Goal: Information Seeking & Learning: Learn about a topic

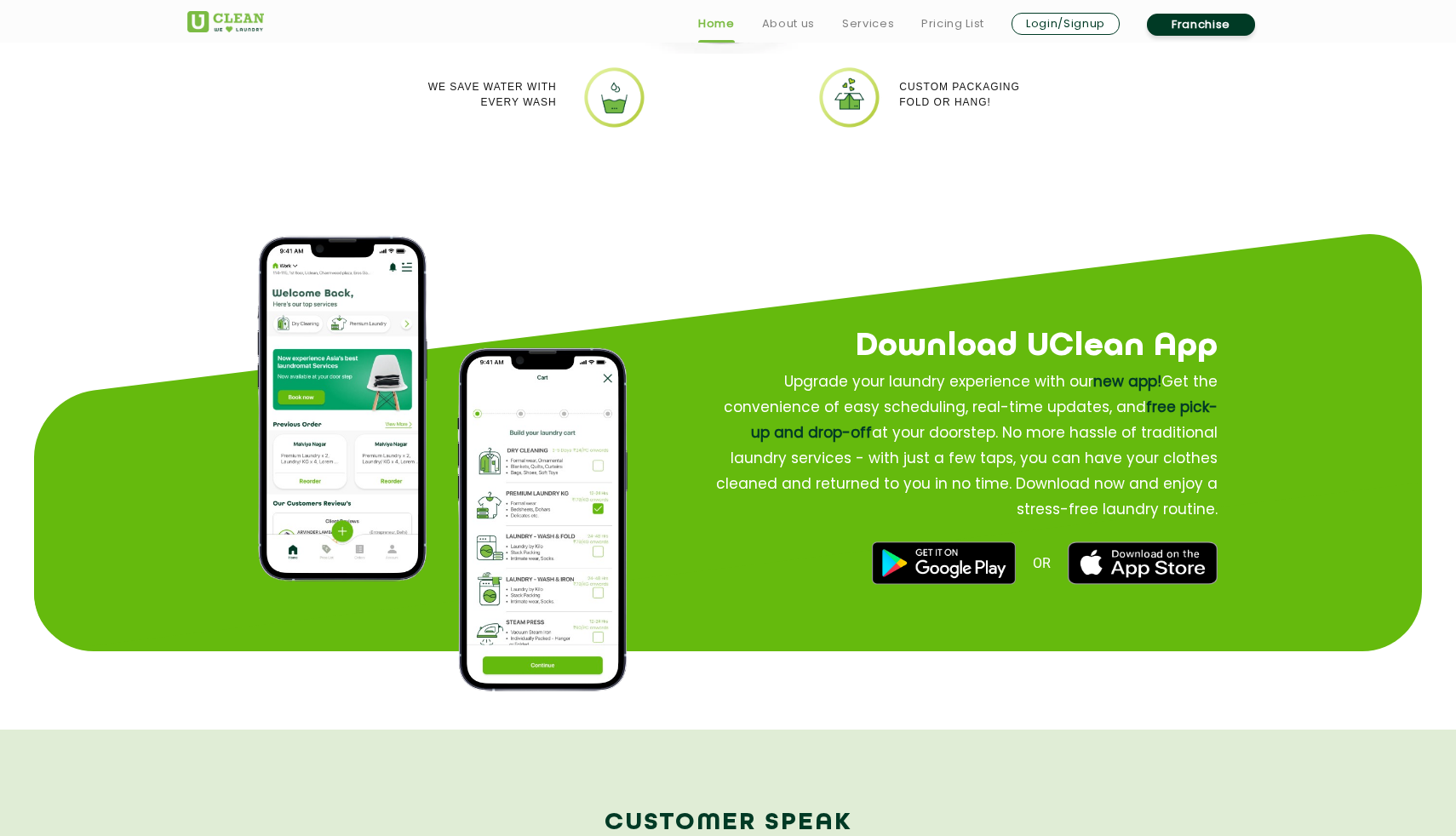
scroll to position [1917, 0]
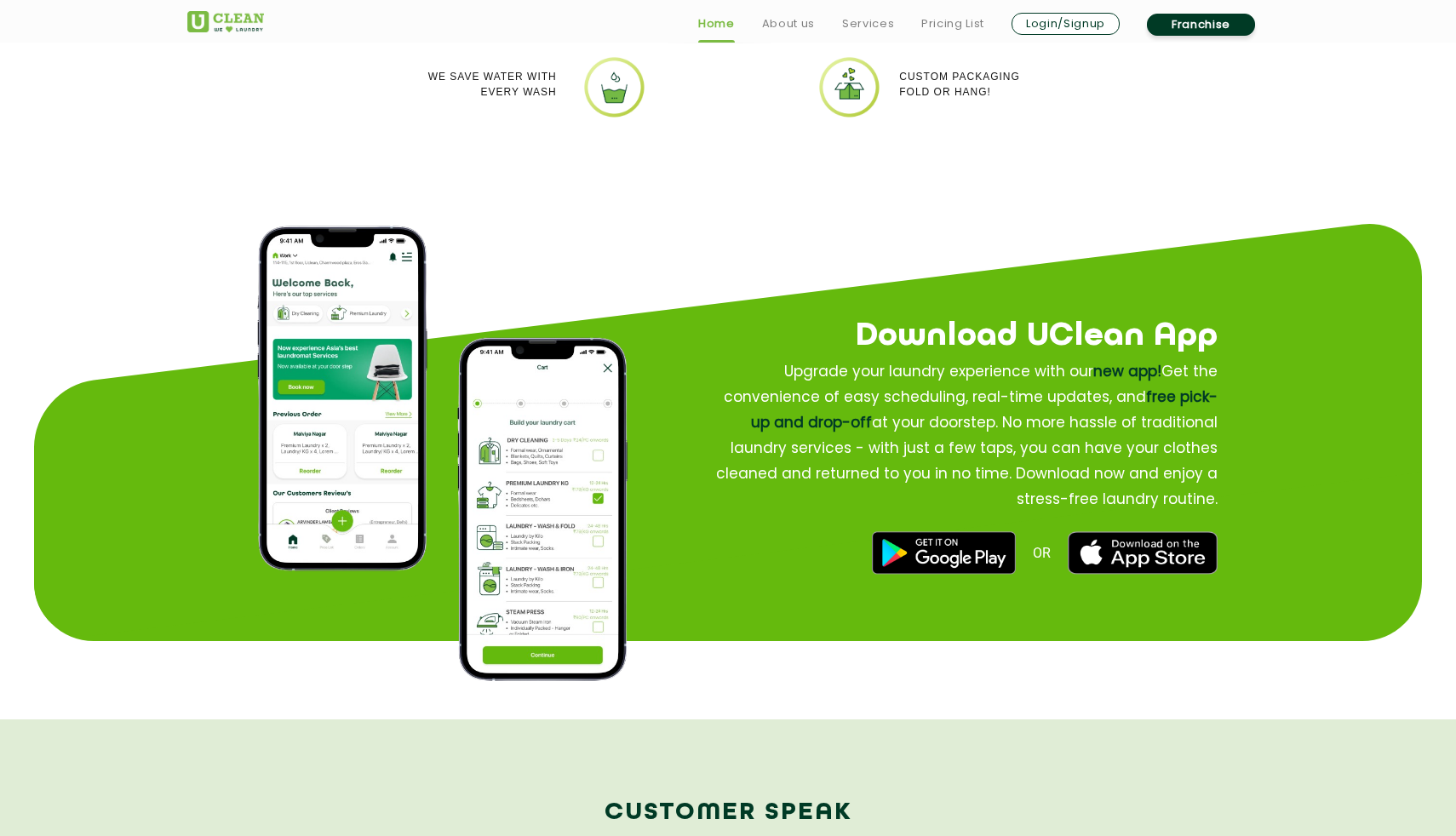
click at [953, 555] on img at bounding box center [944, 552] width 143 height 43
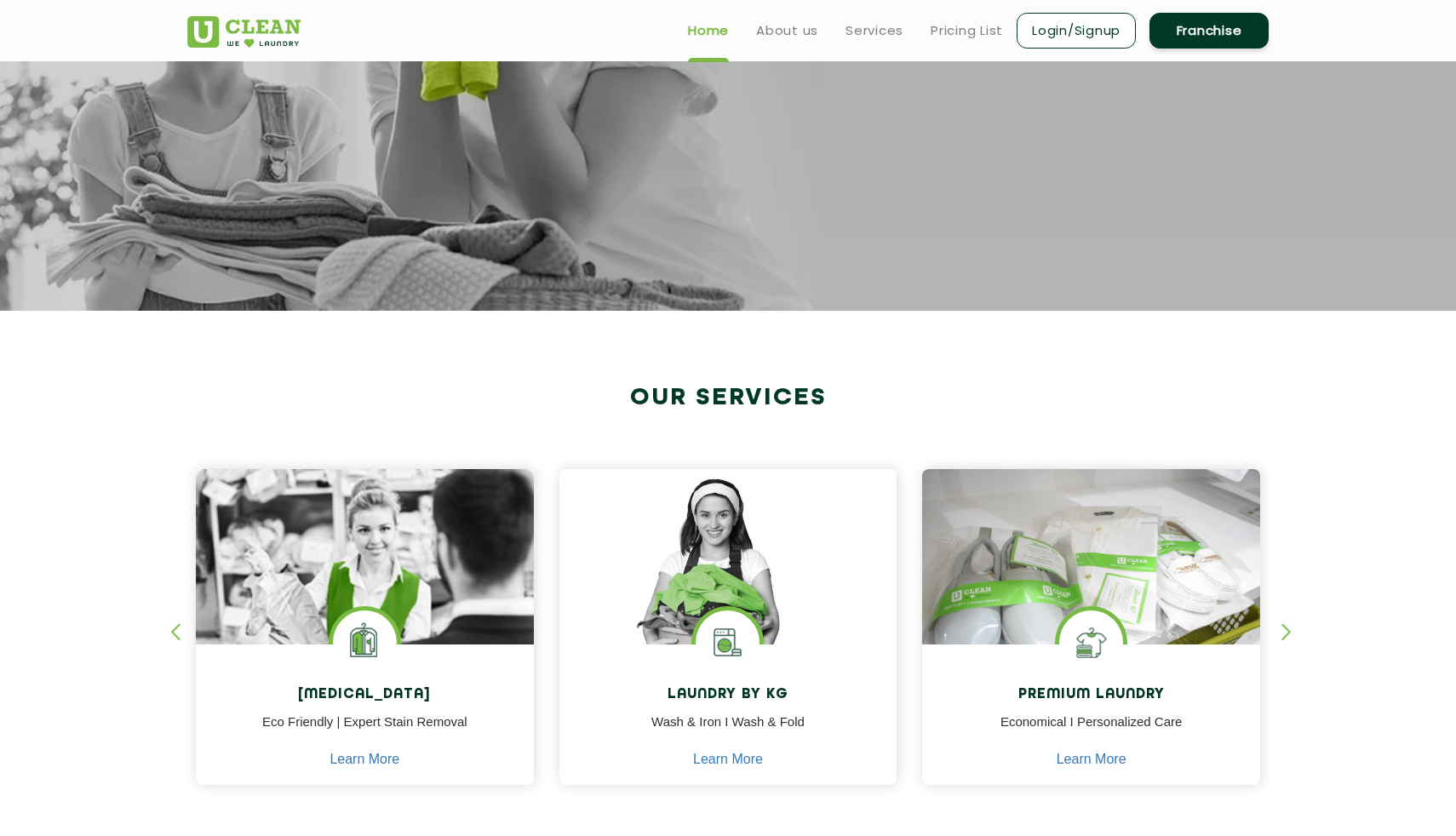
scroll to position [0, 0]
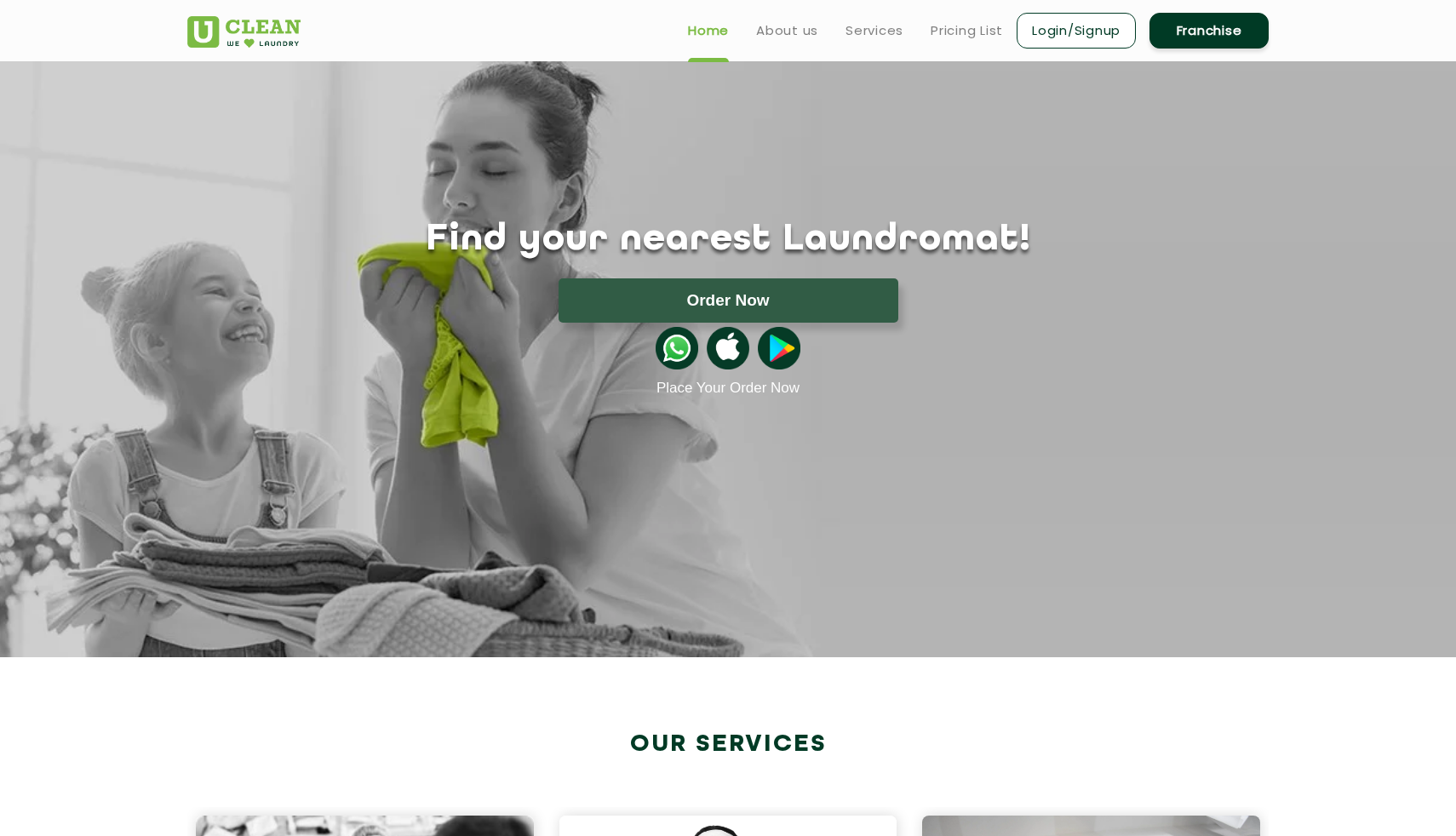
click at [792, 44] on ul "Home About us Services Pricing List Login/Signup Franchise" at bounding box center [971, 29] width 595 height 40
click at [792, 40] on link "About us" at bounding box center [787, 30] width 62 height 21
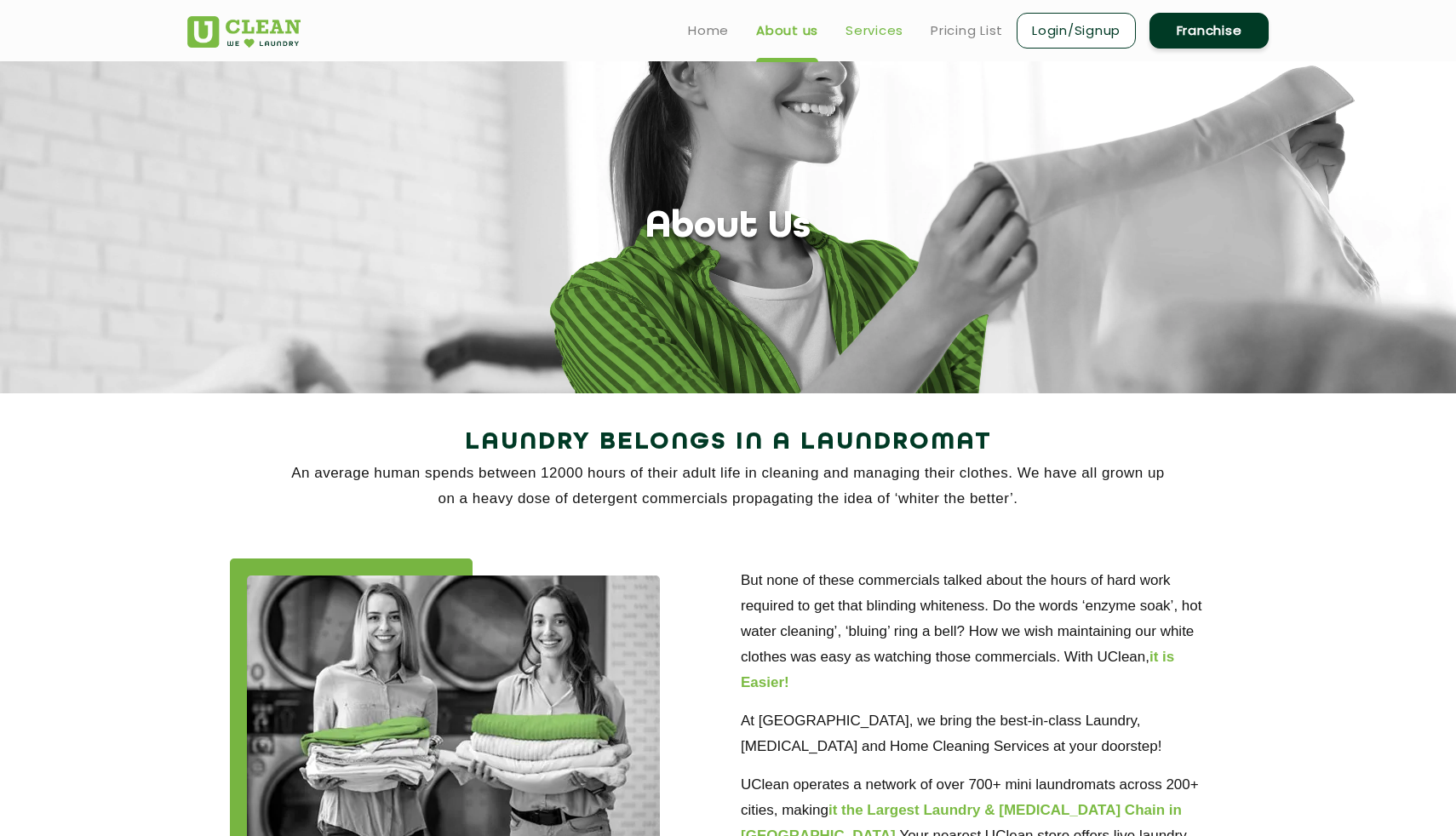
click at [863, 28] on link "Services" at bounding box center [874, 30] width 58 height 21
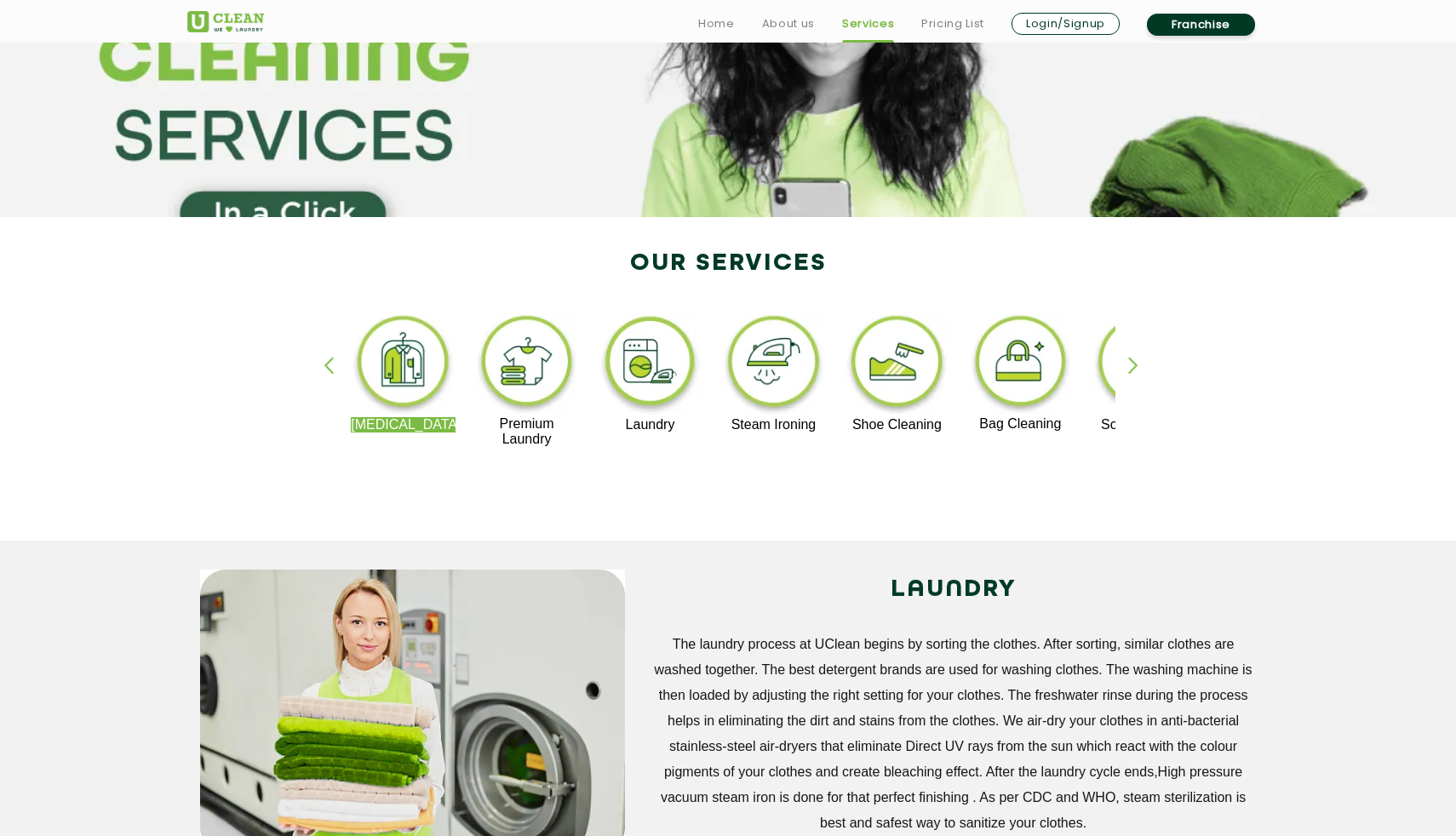
scroll to position [216, 0]
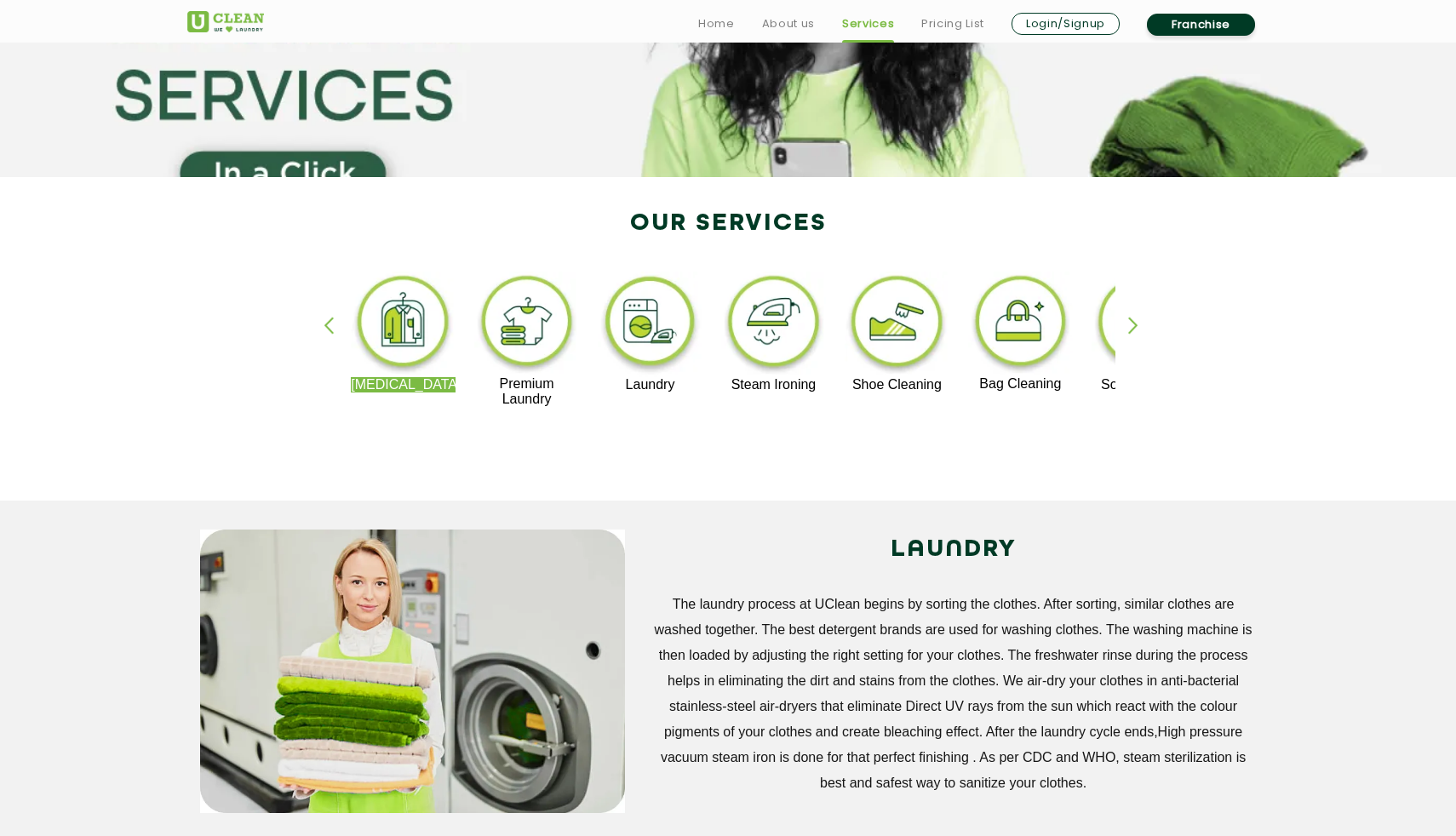
click at [1137, 340] on div "button" at bounding box center [1141, 340] width 26 height 46
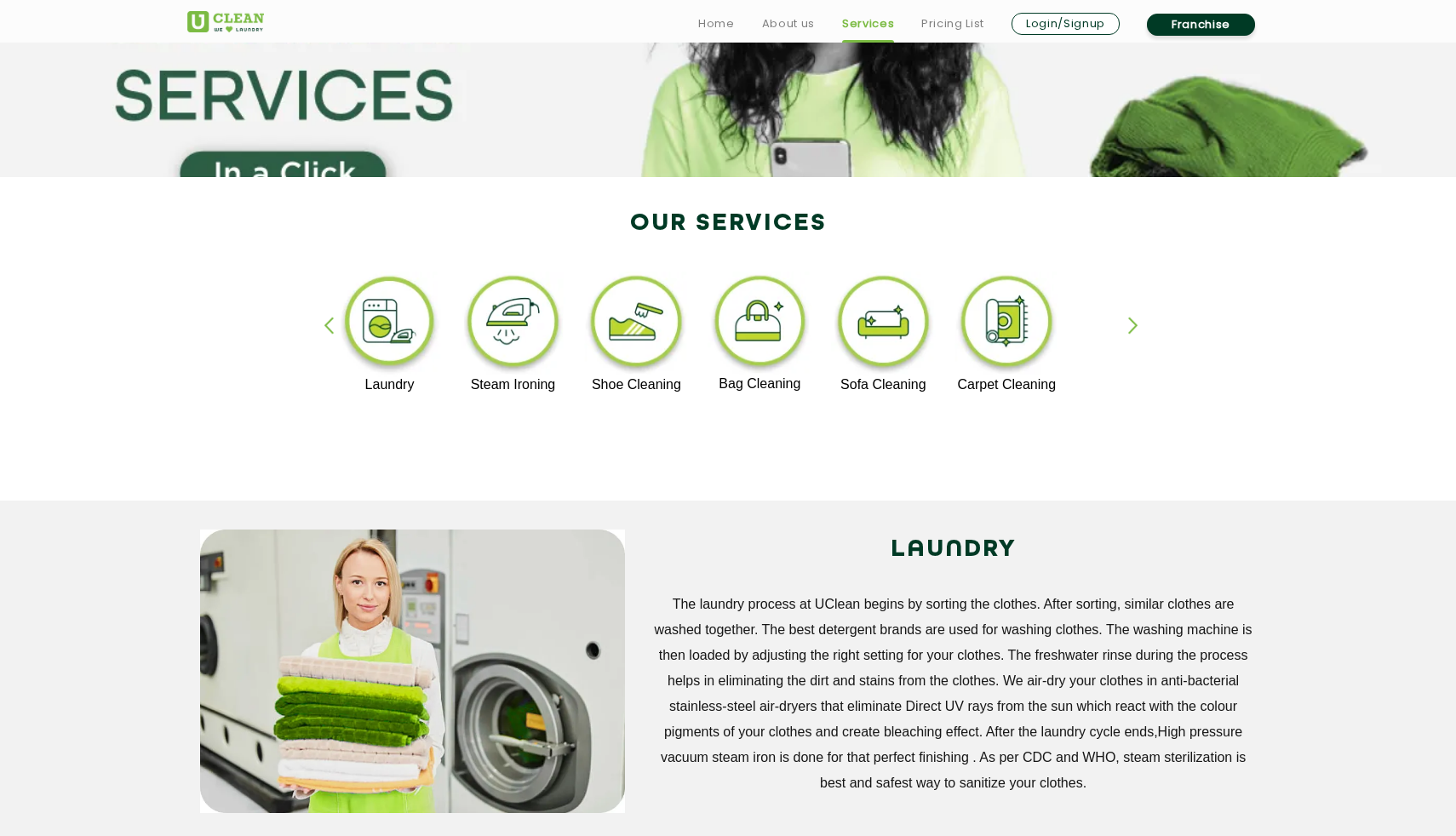
click at [1137, 340] on div "button" at bounding box center [1141, 340] width 26 height 46
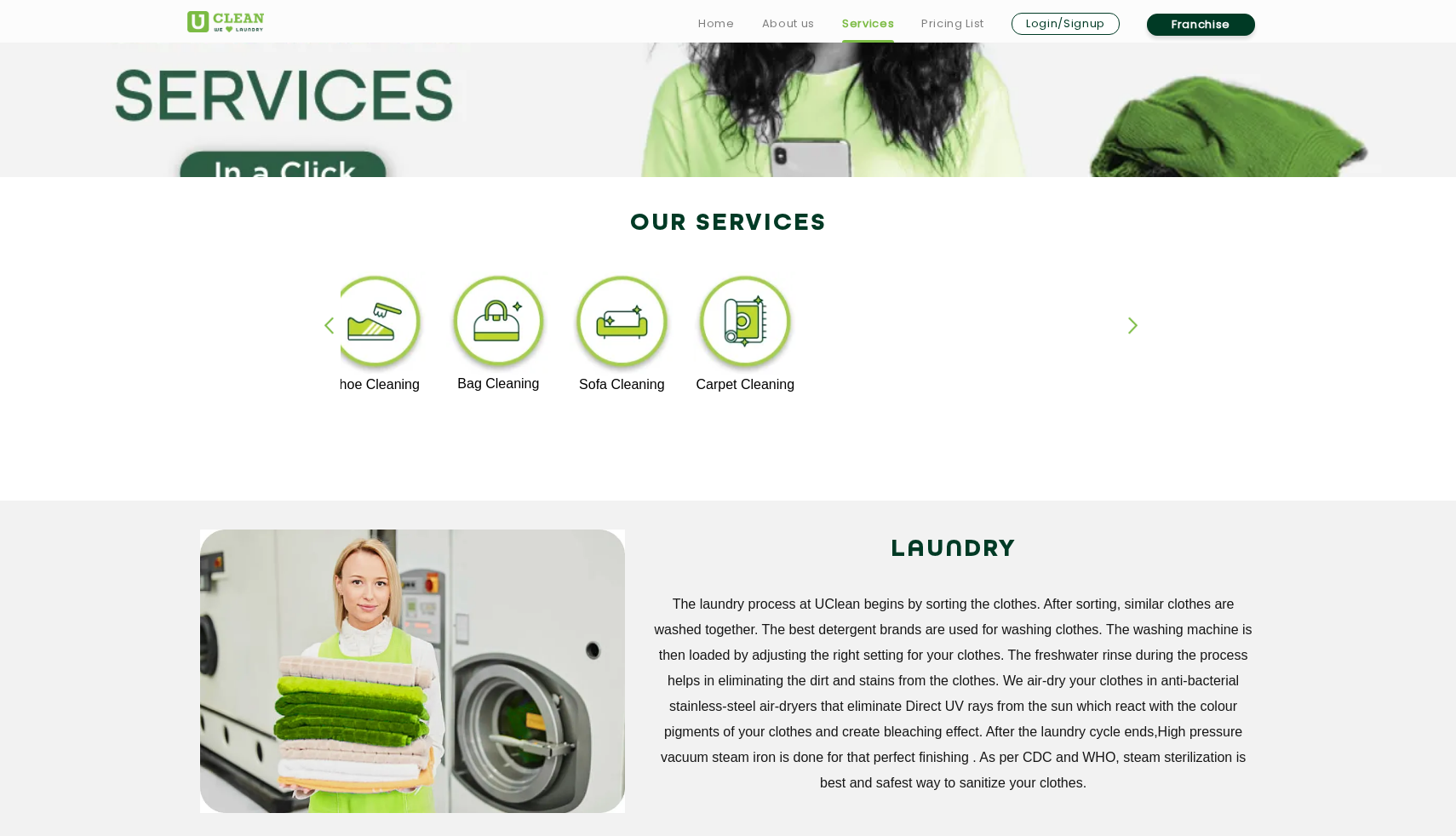
click at [1117, 316] on div "[MEDICAL_DATA] Premium Laundry Laundry Steam Ironing Shoe Cleaning Bag Cleaning…" at bounding box center [728, 346] width 1107 height 306
click at [362, 341] on img at bounding box center [375, 324] width 104 height 105
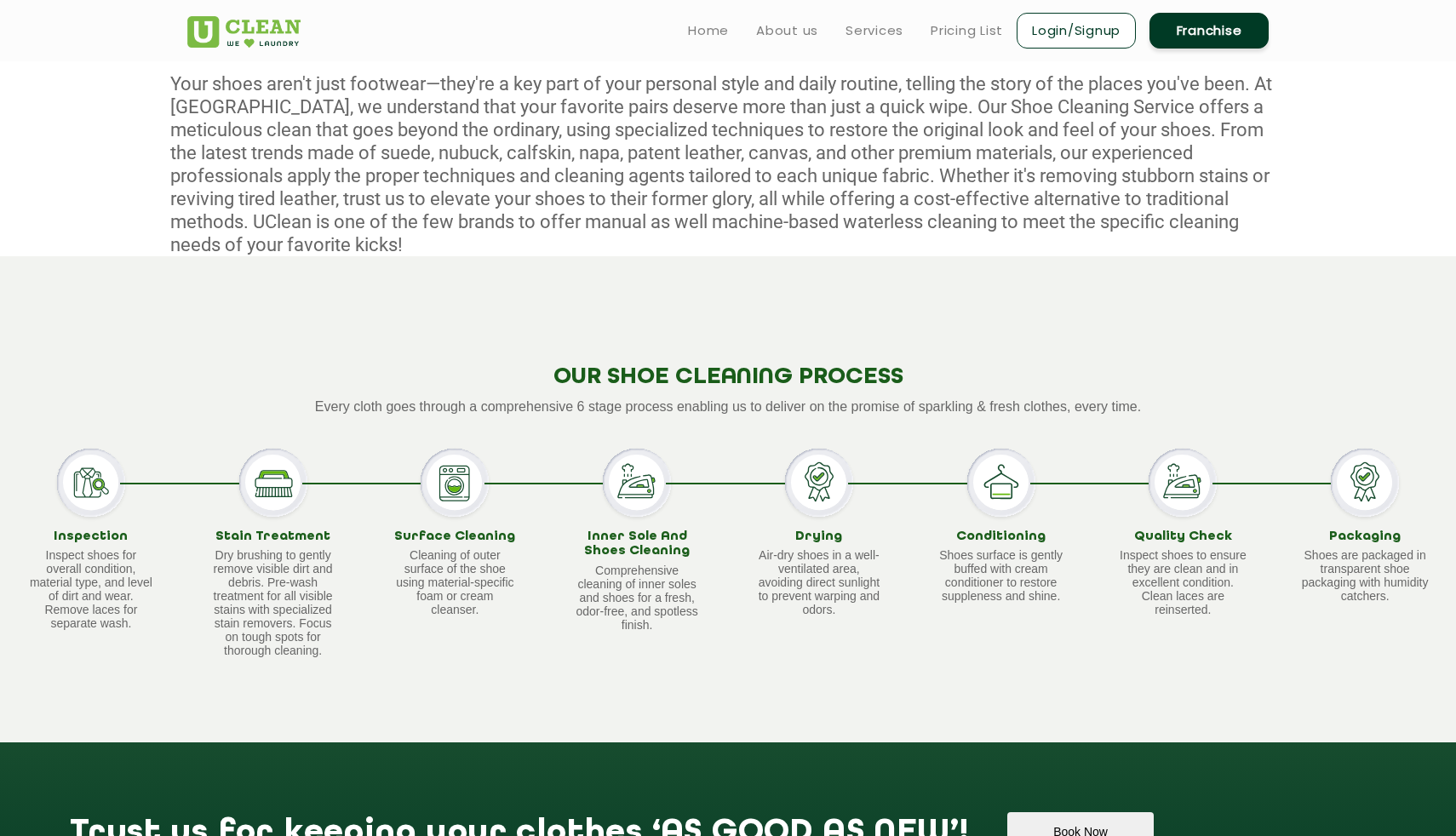
scroll to position [696, 0]
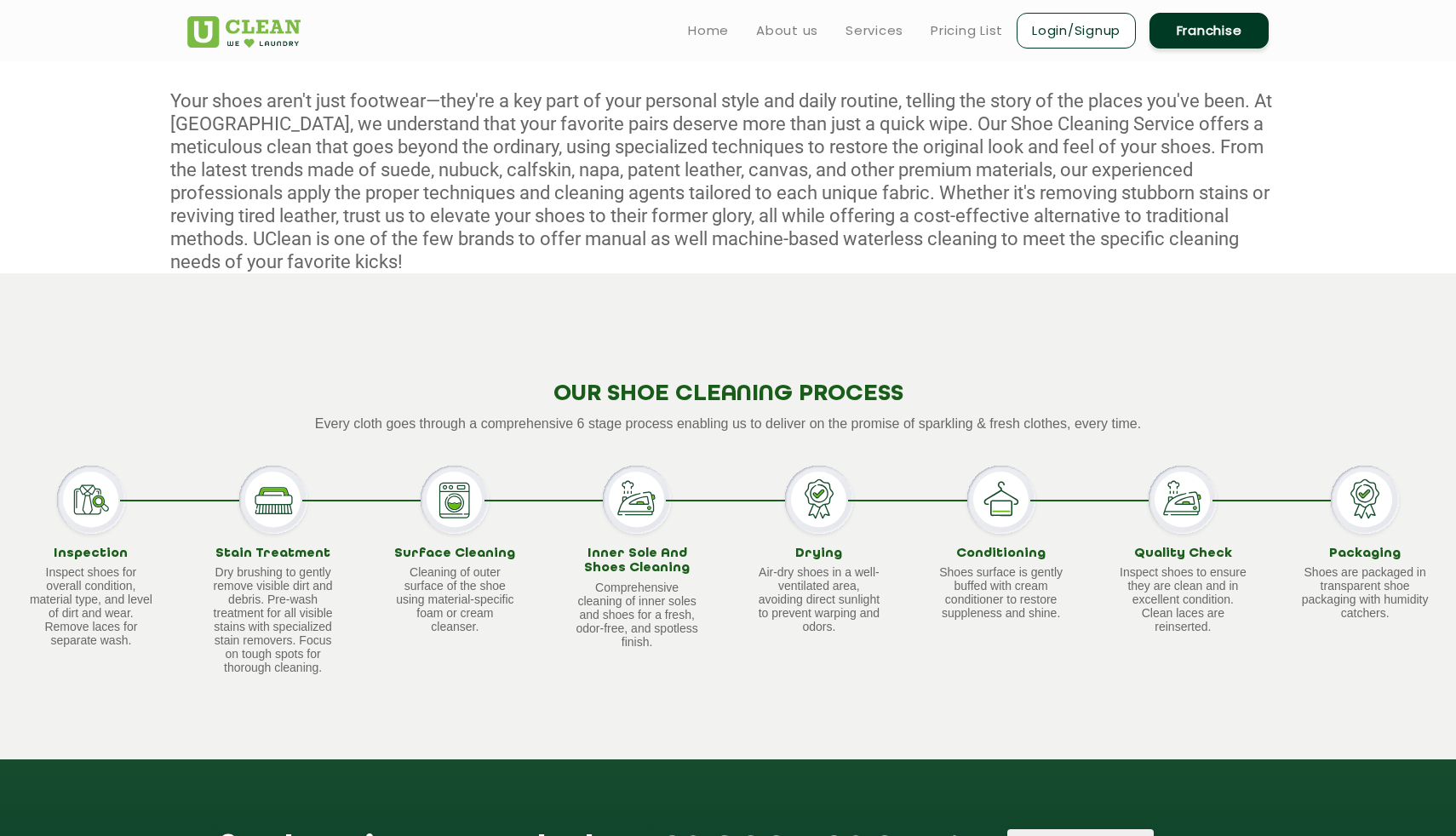
scroll to position [216, 0]
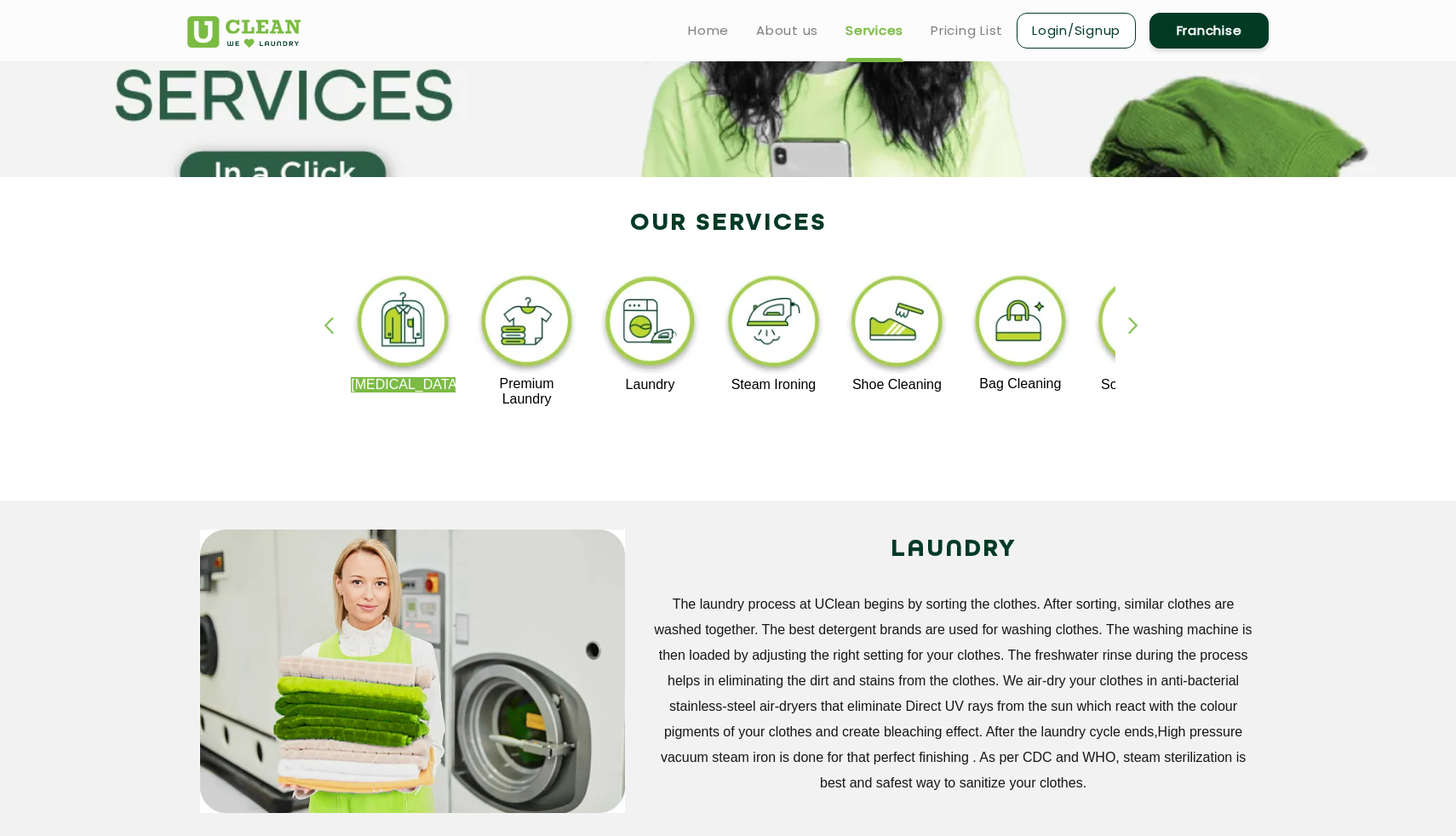
click at [513, 334] on img at bounding box center [526, 323] width 104 height 104
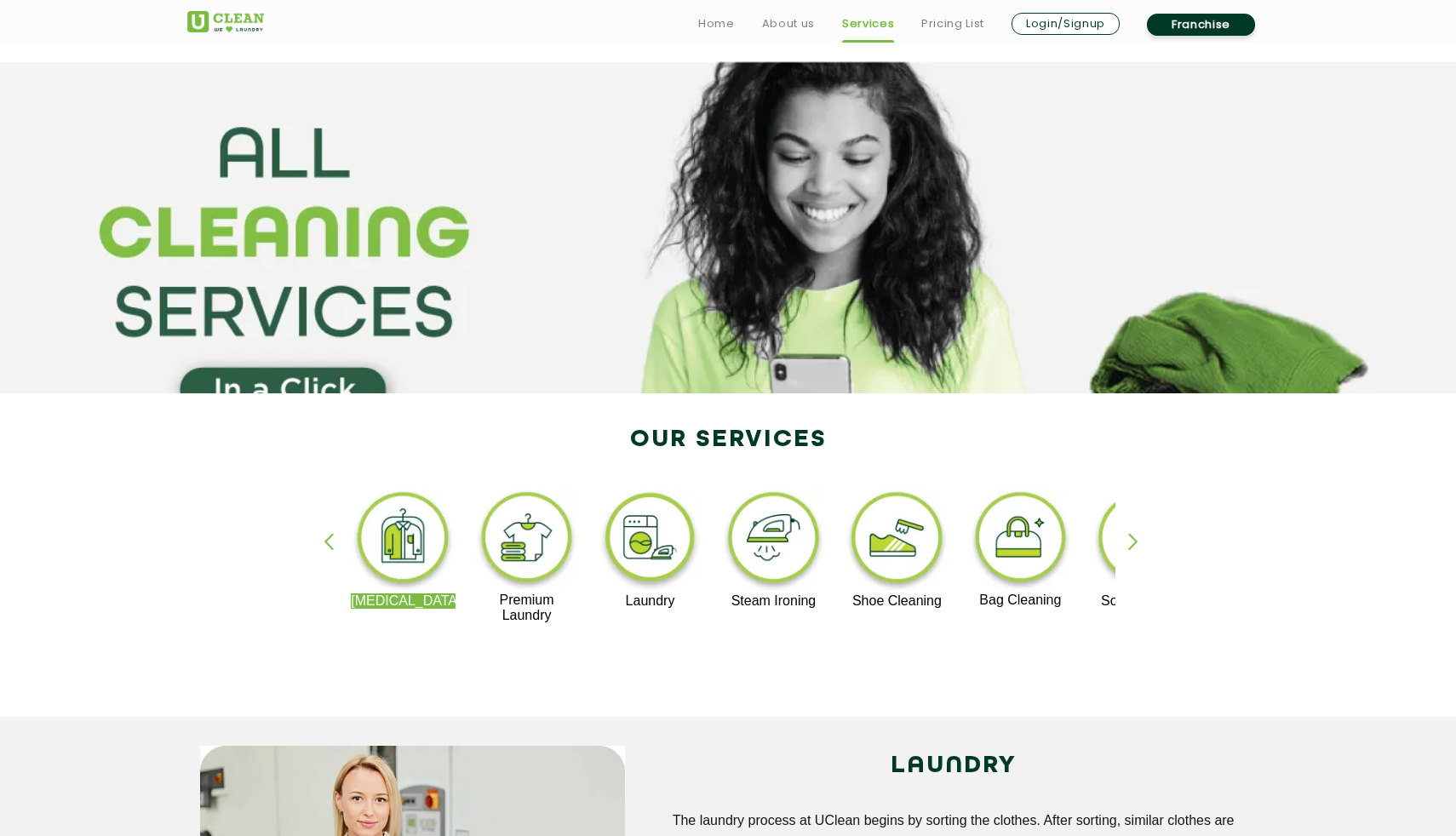
scroll to position [216, 0]
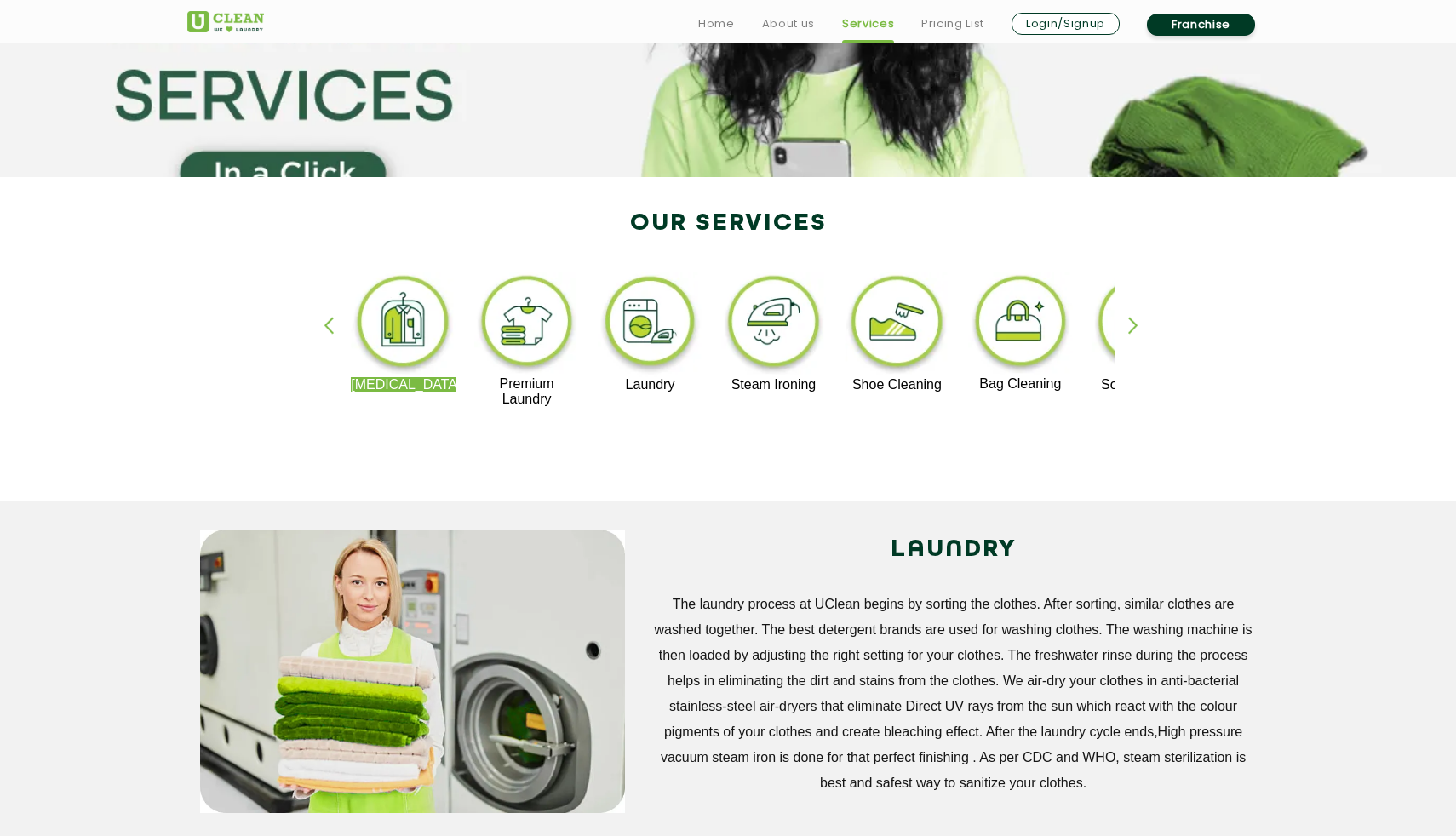
click at [330, 328] on div "button" at bounding box center [336, 340] width 26 height 46
click at [1135, 334] on div "button" at bounding box center [1141, 340] width 26 height 46
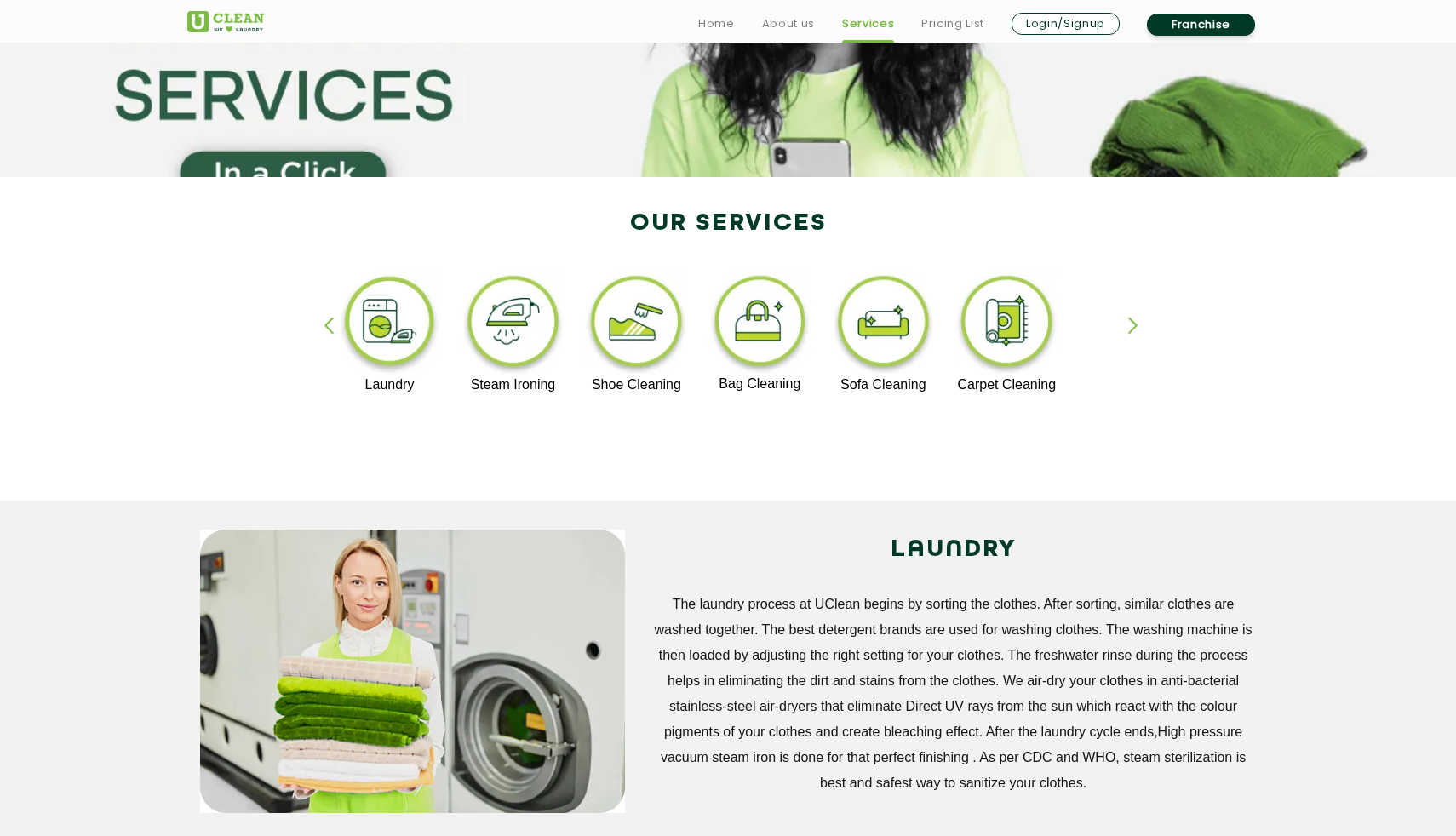
click at [1135, 334] on div "button" at bounding box center [1141, 340] width 26 height 46
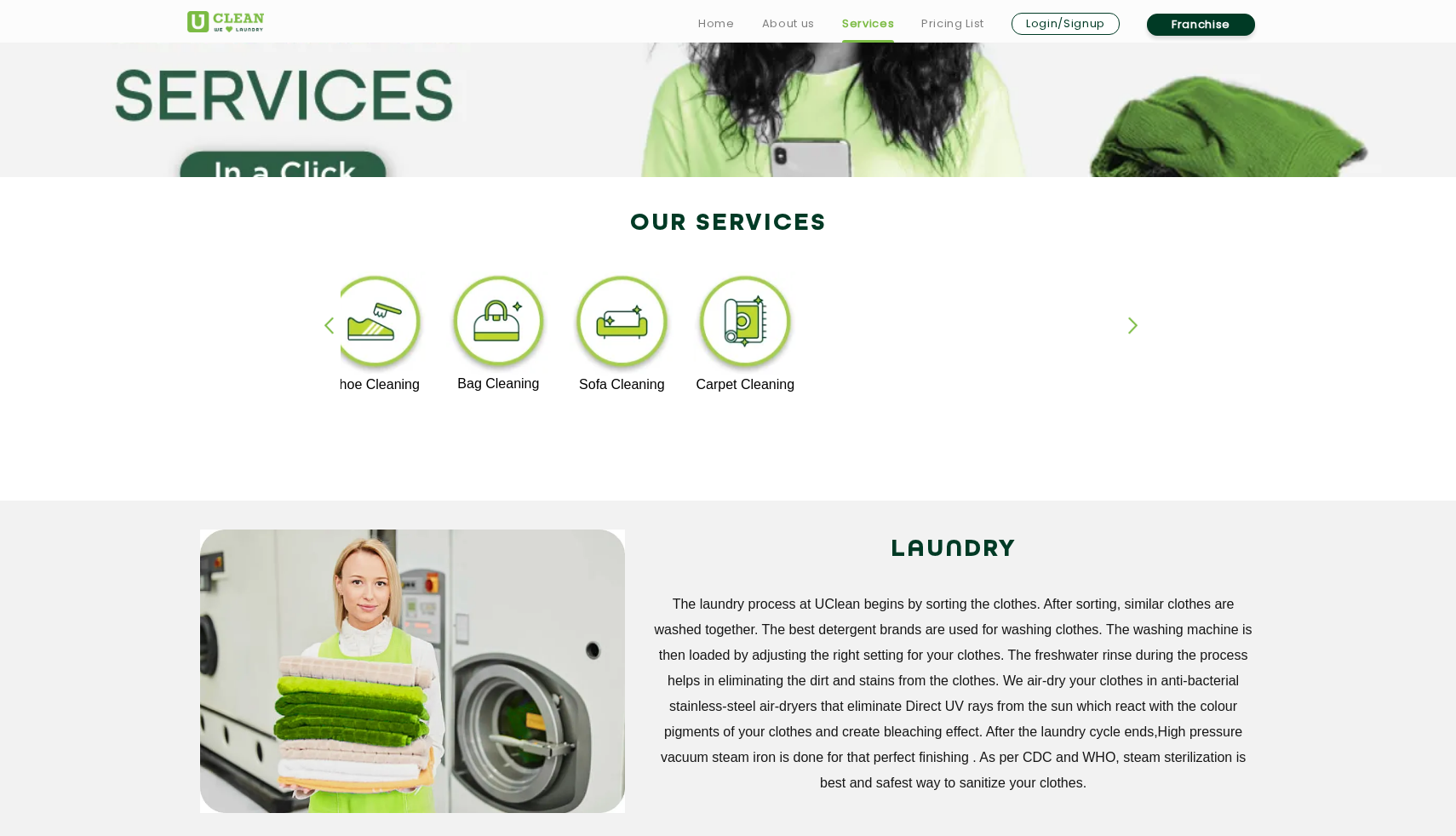
click at [754, 341] on img at bounding box center [745, 324] width 104 height 105
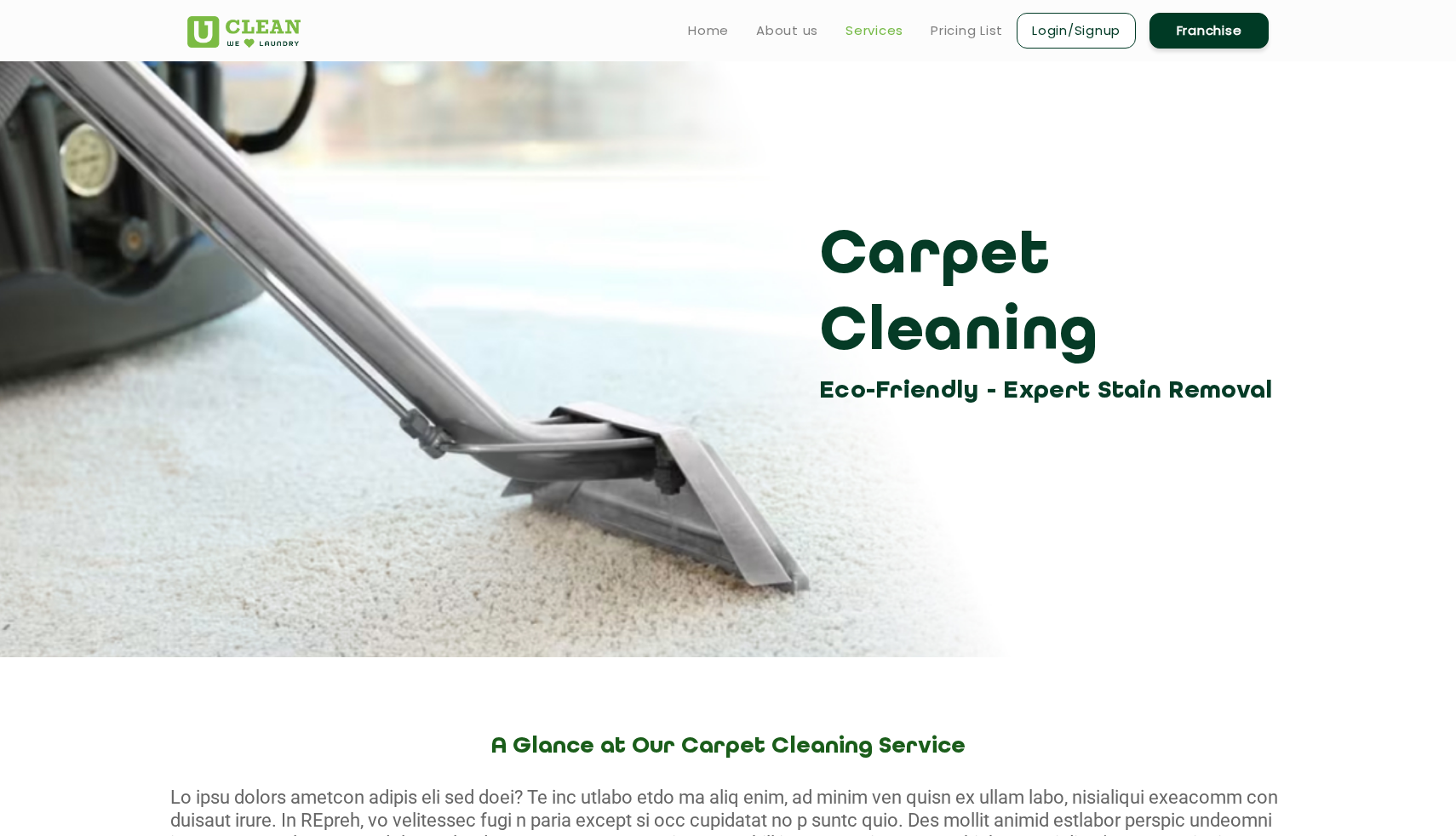
click at [886, 35] on link "Services" at bounding box center [874, 30] width 58 height 21
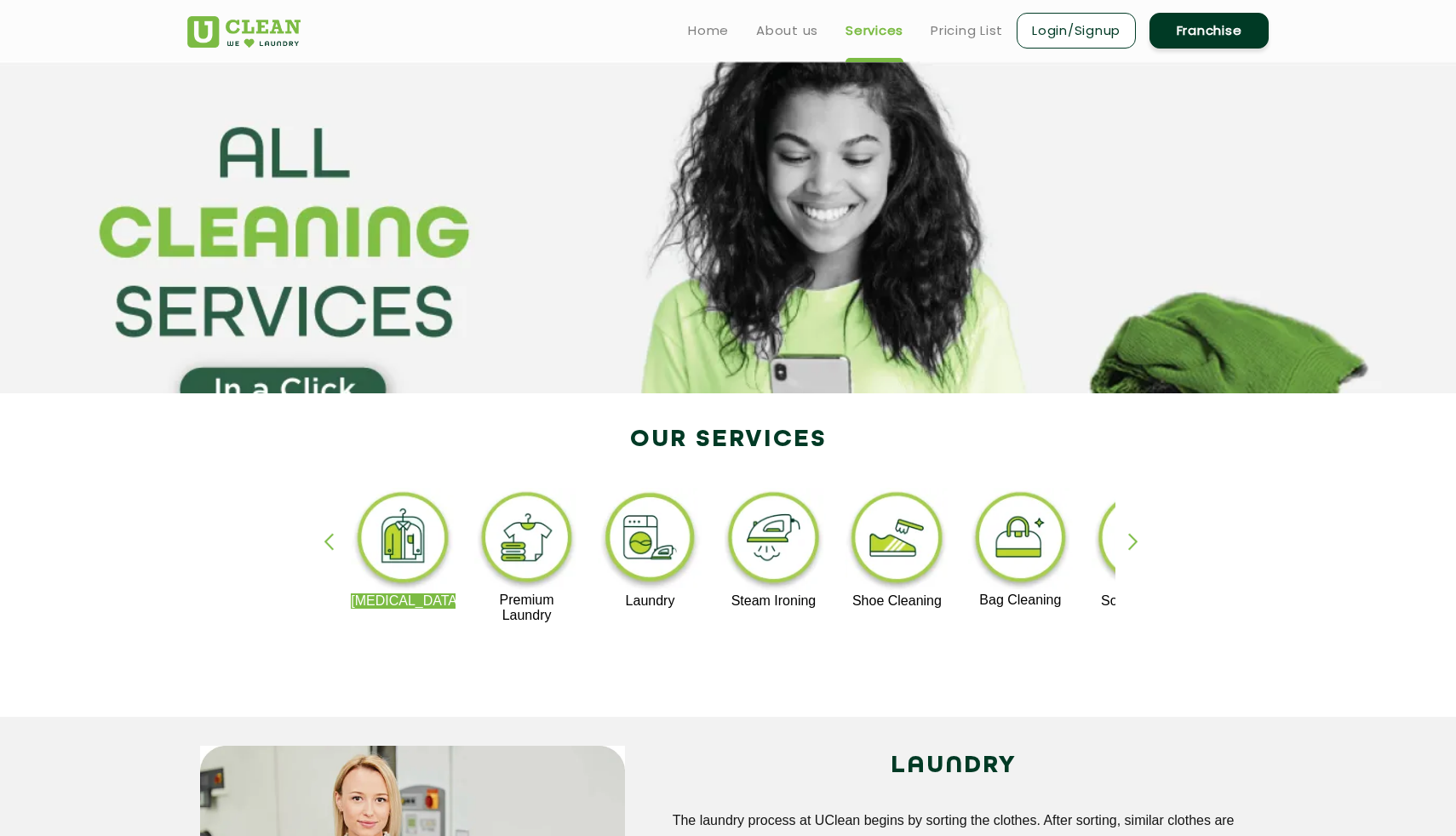
click at [996, 46] on ul "Home About us Services Pricing List Login/Signup Franchise" at bounding box center [971, 29] width 595 height 40
click at [969, 30] on link "Pricing List" at bounding box center [967, 30] width 72 height 21
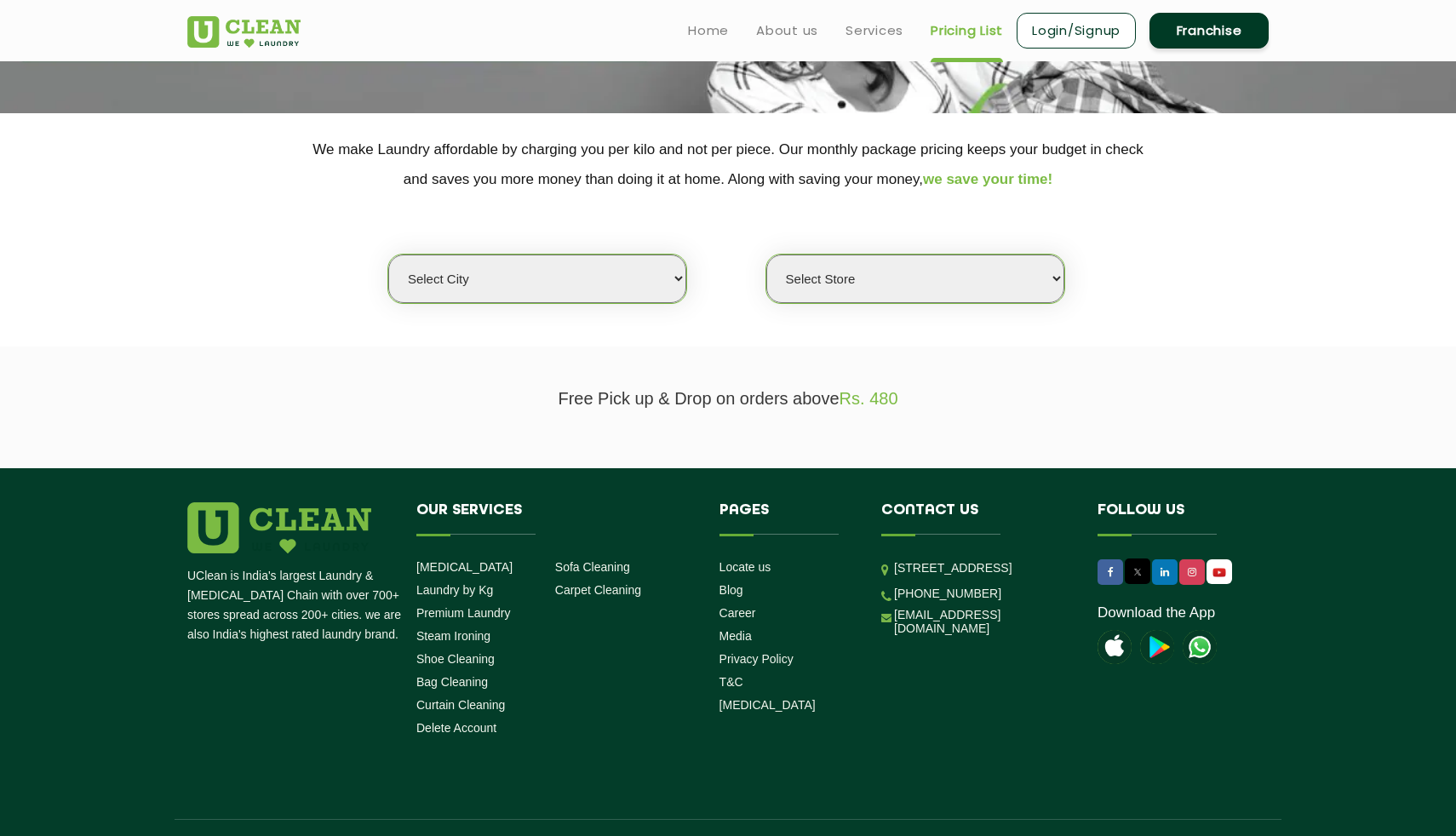
scroll to position [249, 0]
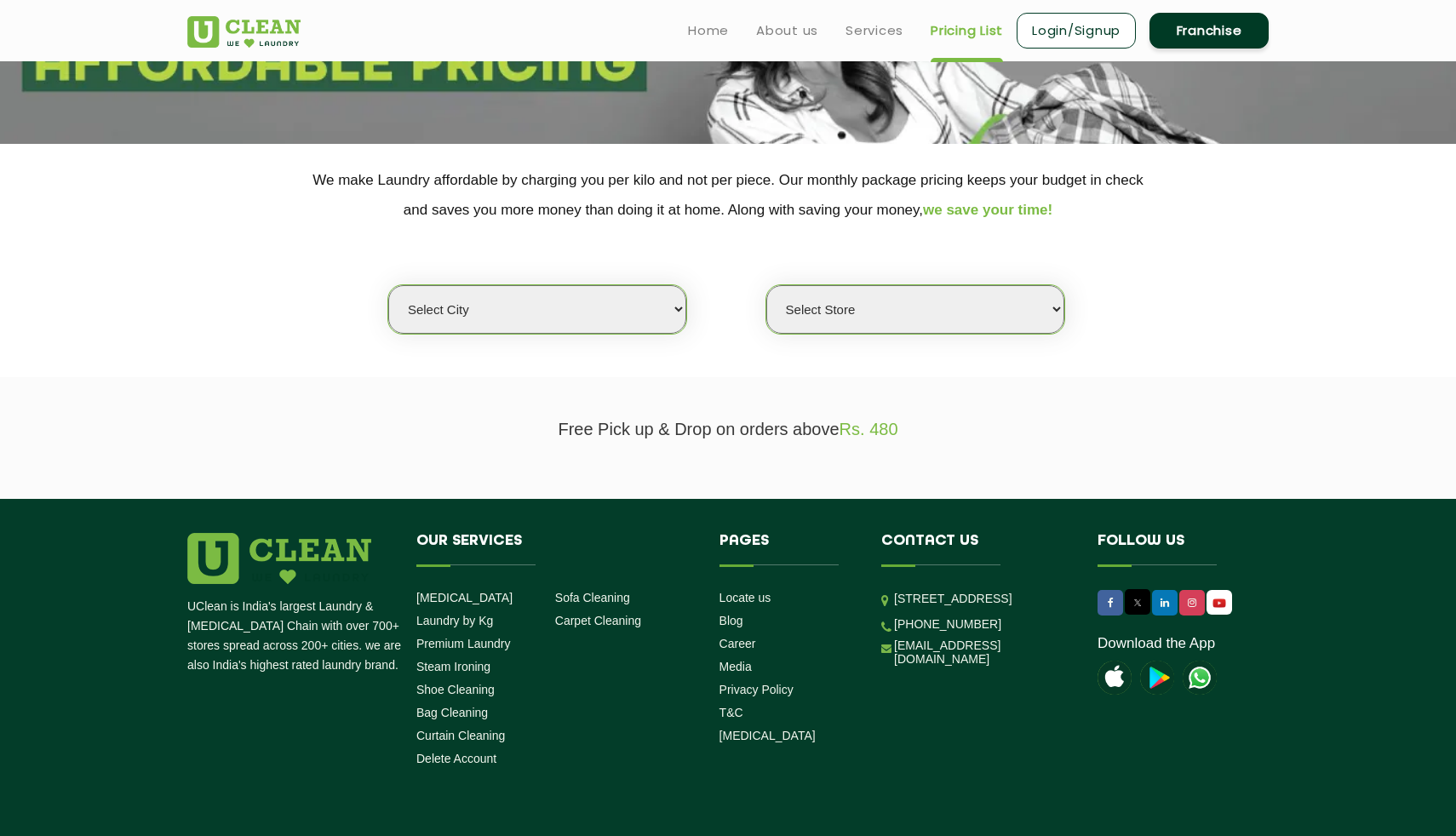
click at [574, 302] on select "Select city [GEOGRAPHIC_DATA] [GEOGRAPHIC_DATA] [GEOGRAPHIC_DATA] [GEOGRAPHIC_D…" at bounding box center [537, 310] width 298 height 48
select select "26"
click at [388, 286] on select "Select city [GEOGRAPHIC_DATA] [GEOGRAPHIC_DATA] [GEOGRAPHIC_DATA] [GEOGRAPHIC_D…" at bounding box center [537, 310] width 298 height 48
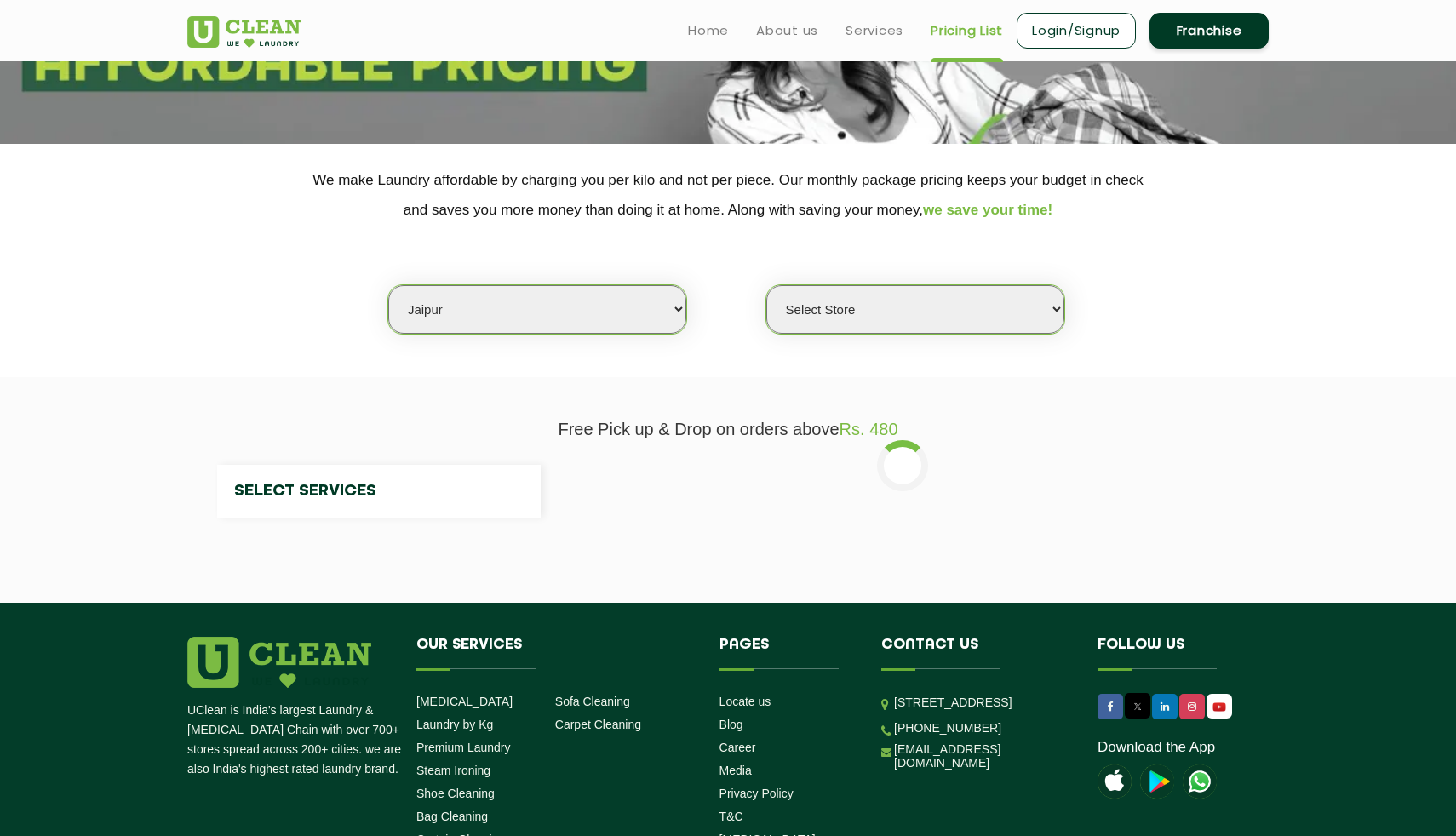
select select "0"
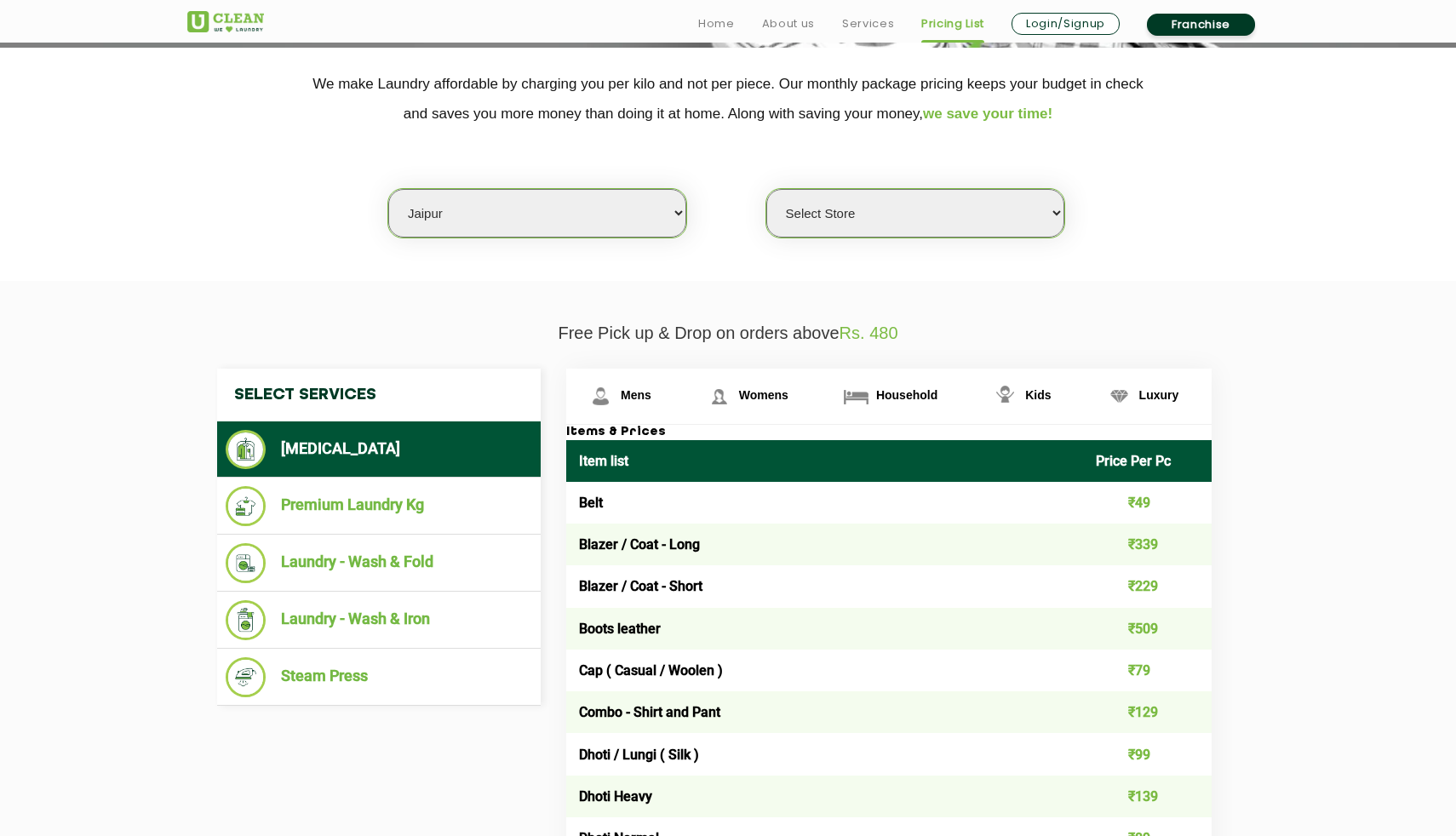
scroll to position [437, 0]
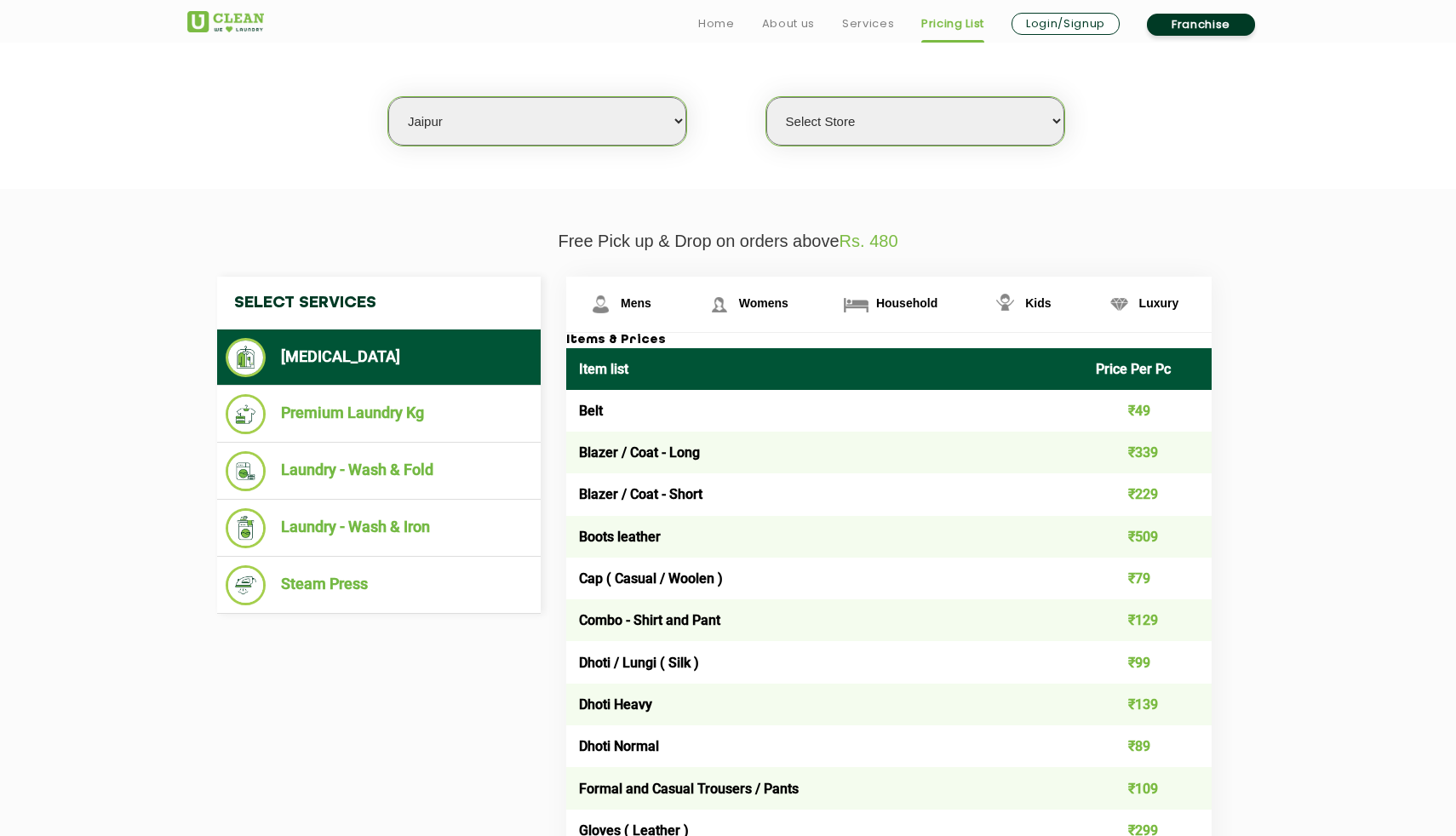
click at [887, 108] on select "Select Store [GEOGRAPHIC_DATA][PERSON_NAME] [GEOGRAPHIC_DATA] [PERSON_NAME][GEO…" at bounding box center [915, 121] width 298 height 48
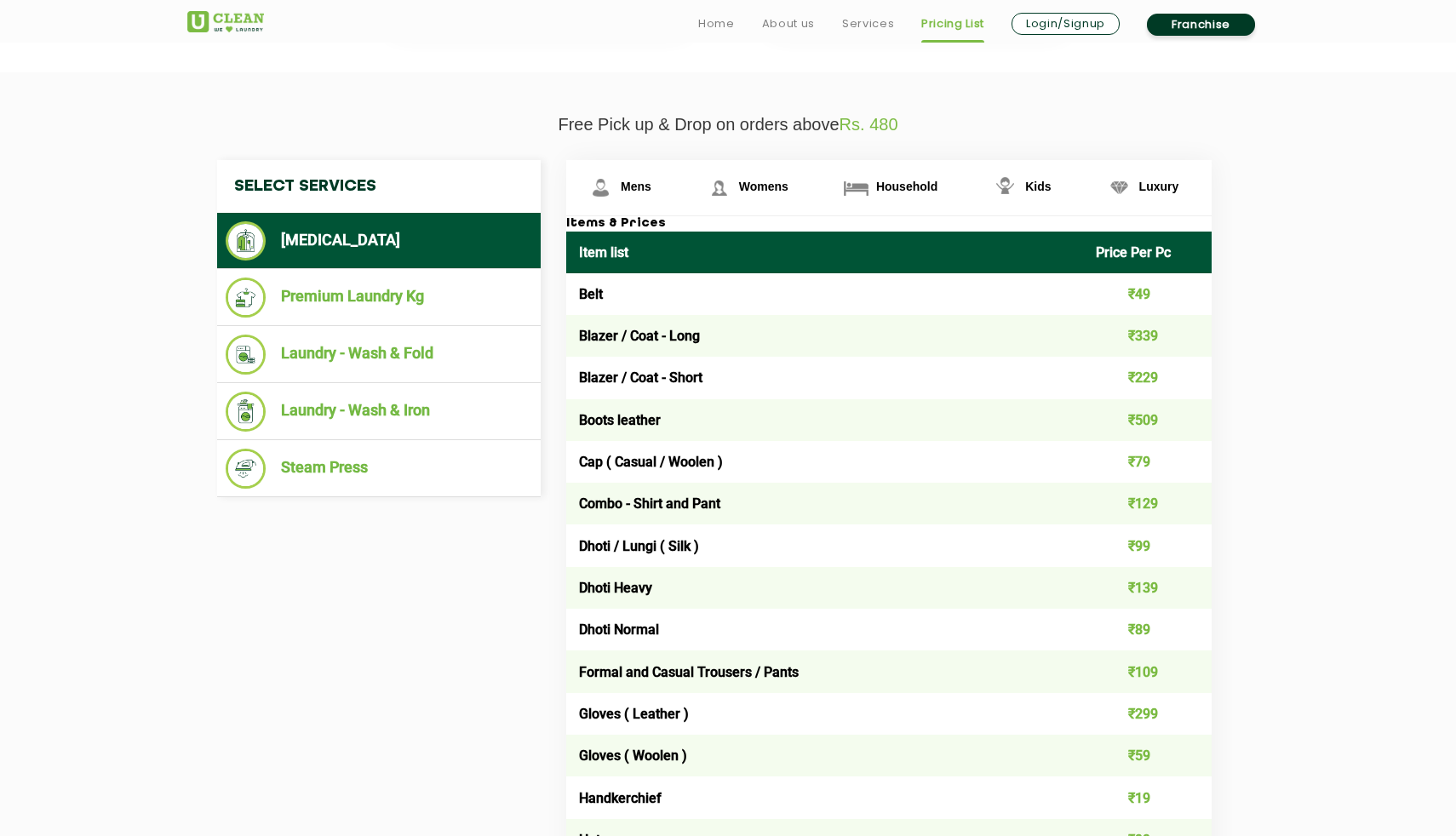
scroll to position [737, 0]
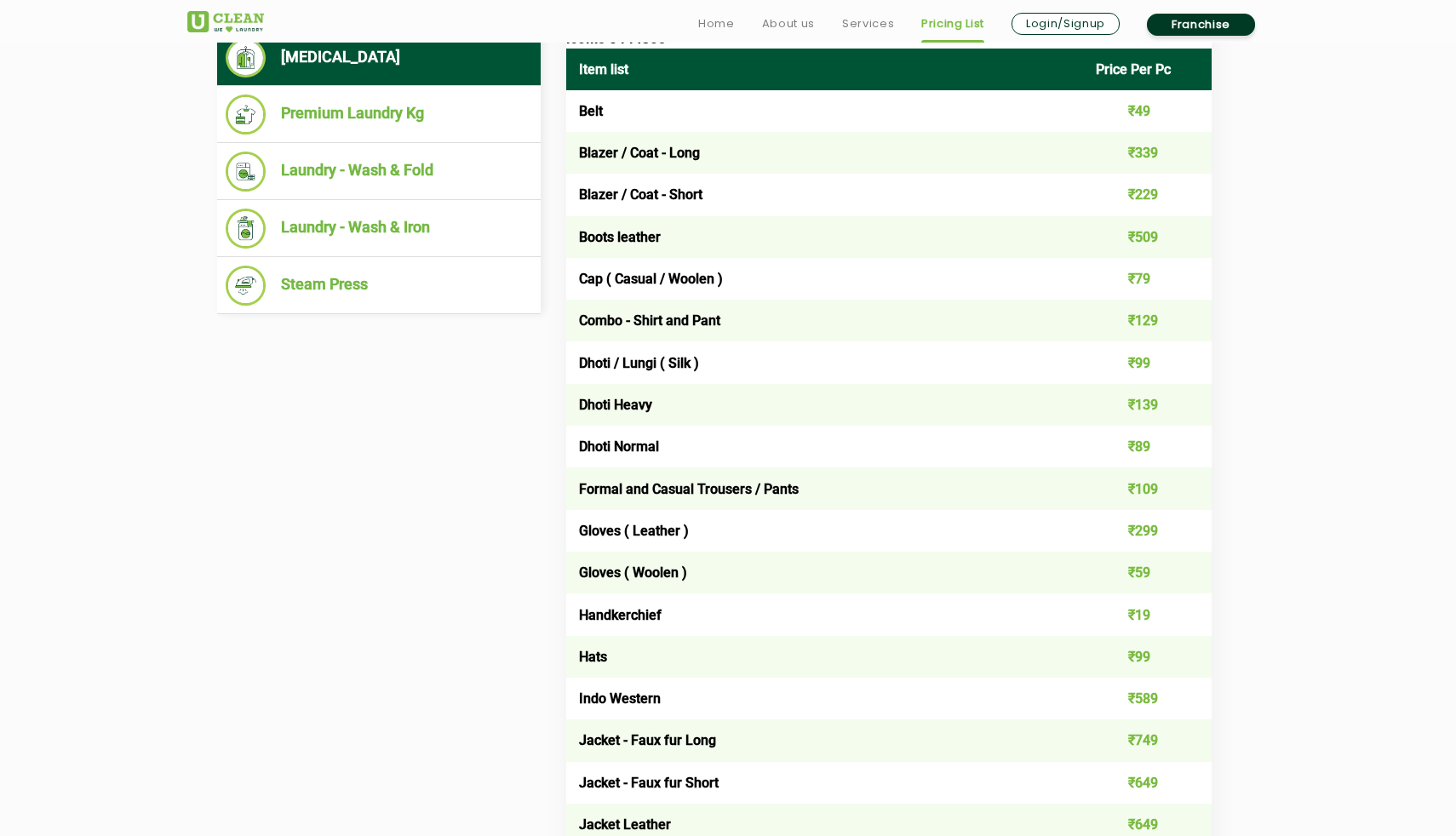
drag, startPoint x: 552, startPoint y: 118, endPoint x: 897, endPoint y: 267, distance: 375.8
click at [894, 268] on td "Cap ( Casual / Woolen )" at bounding box center [824, 278] width 517 height 42
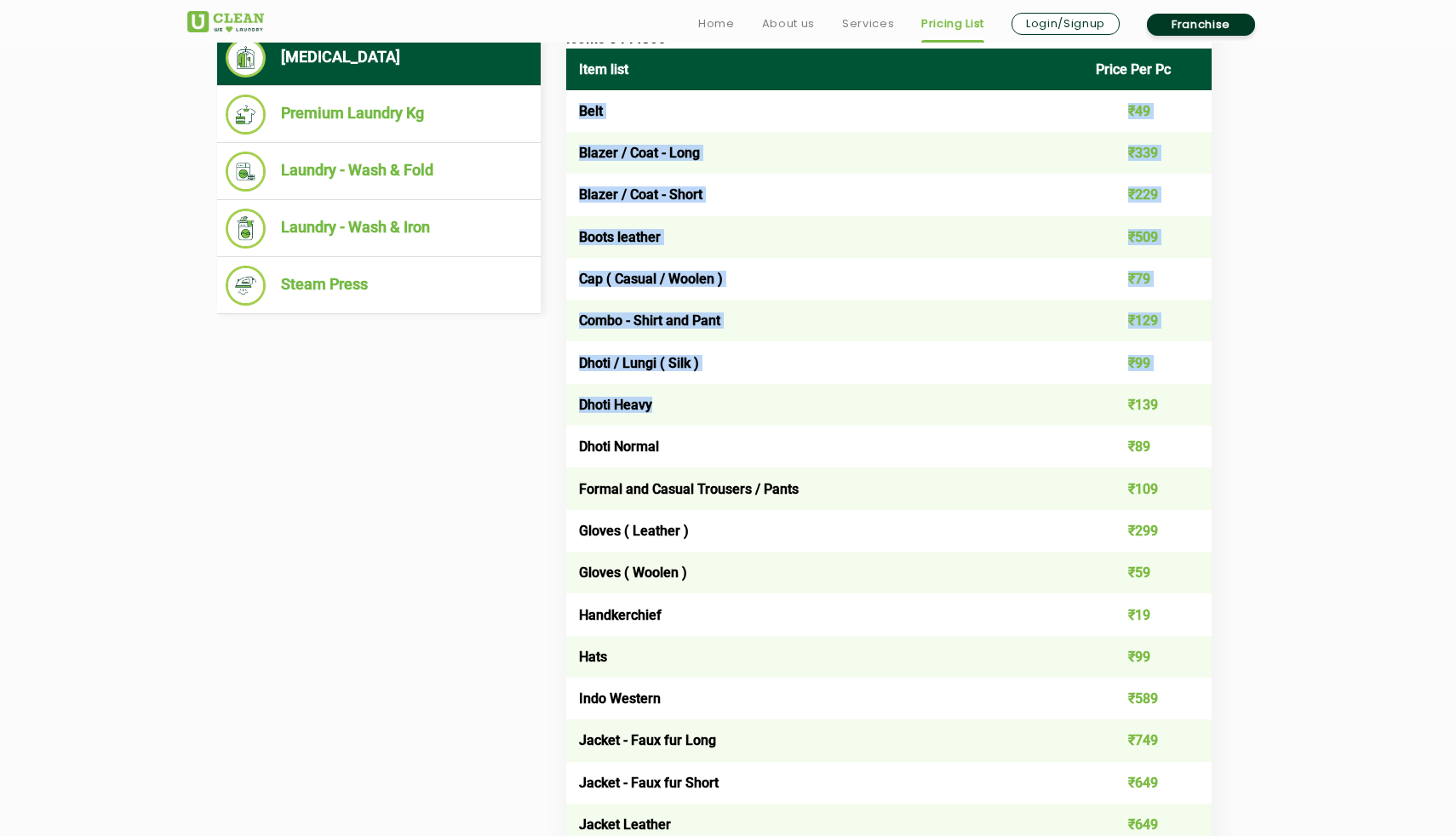
drag, startPoint x: 571, startPoint y: 108, endPoint x: 1000, endPoint y: 418, distance: 529.3
click at [1000, 418] on td "Dhoti Heavy" at bounding box center [824, 404] width 517 height 42
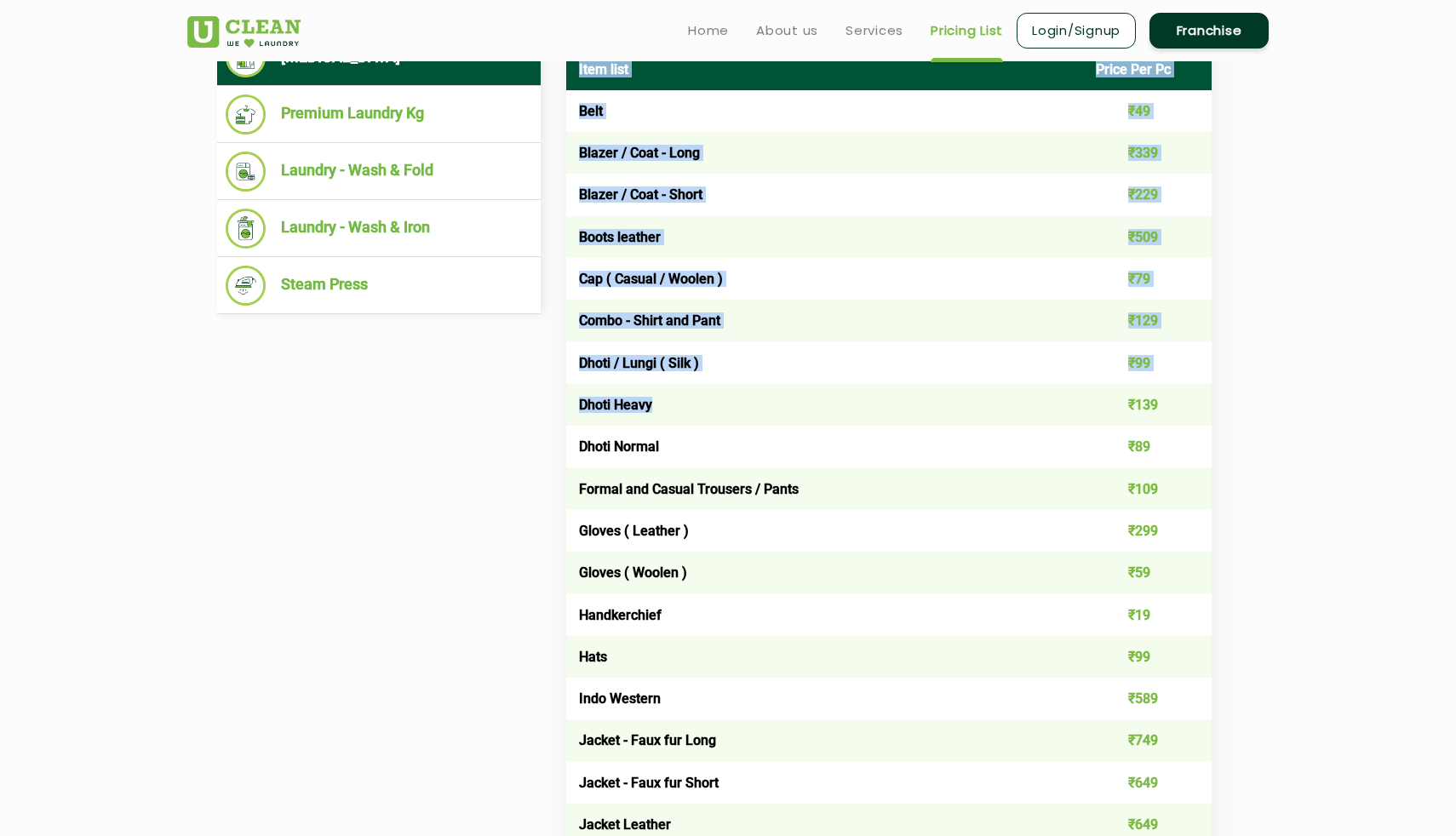
drag, startPoint x: 1000, startPoint y: 418, endPoint x: 702, endPoint y: 2, distance: 511.7
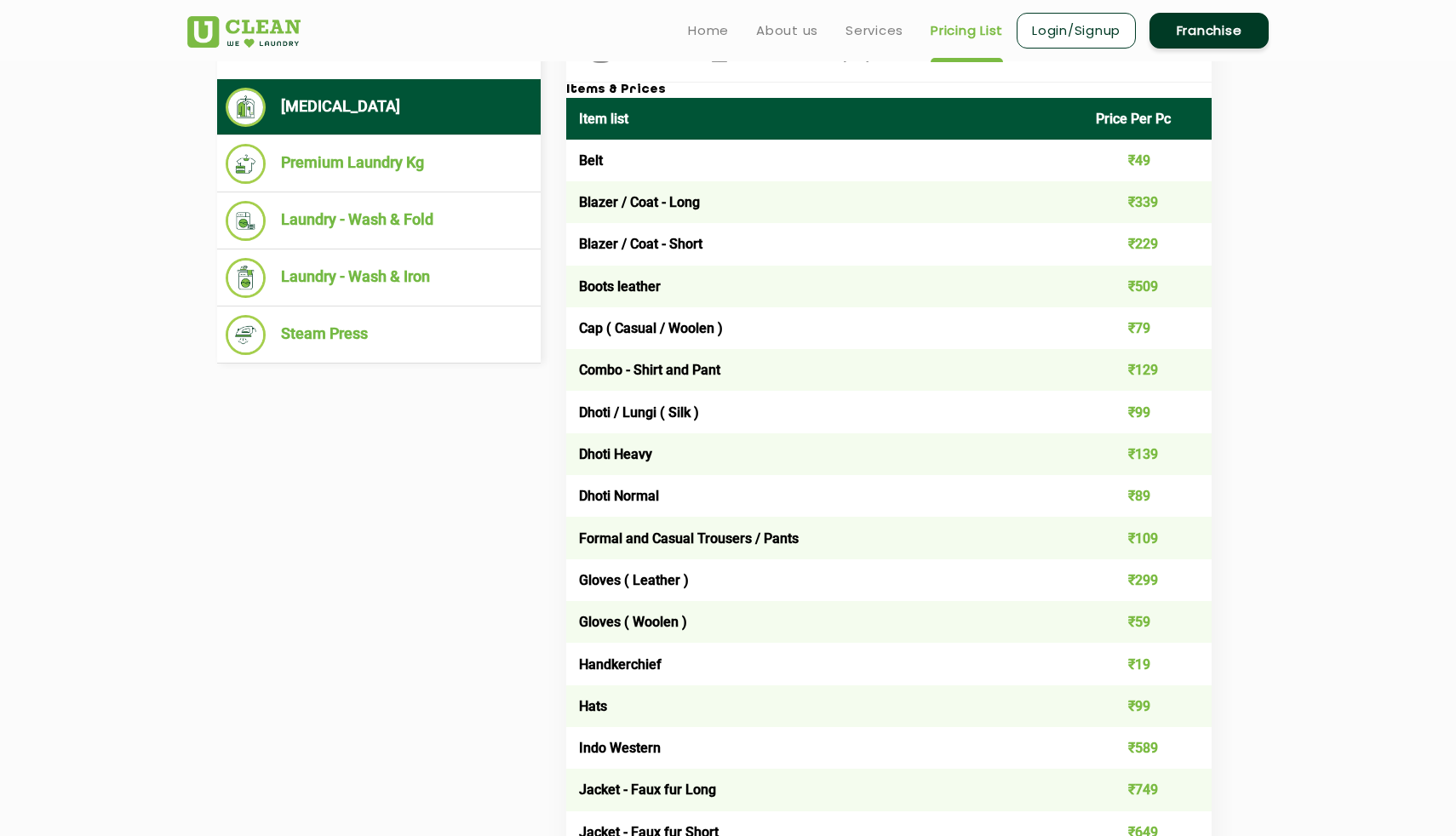
click at [713, 189] on td "Blazer / Coat - Long" at bounding box center [824, 202] width 517 height 42
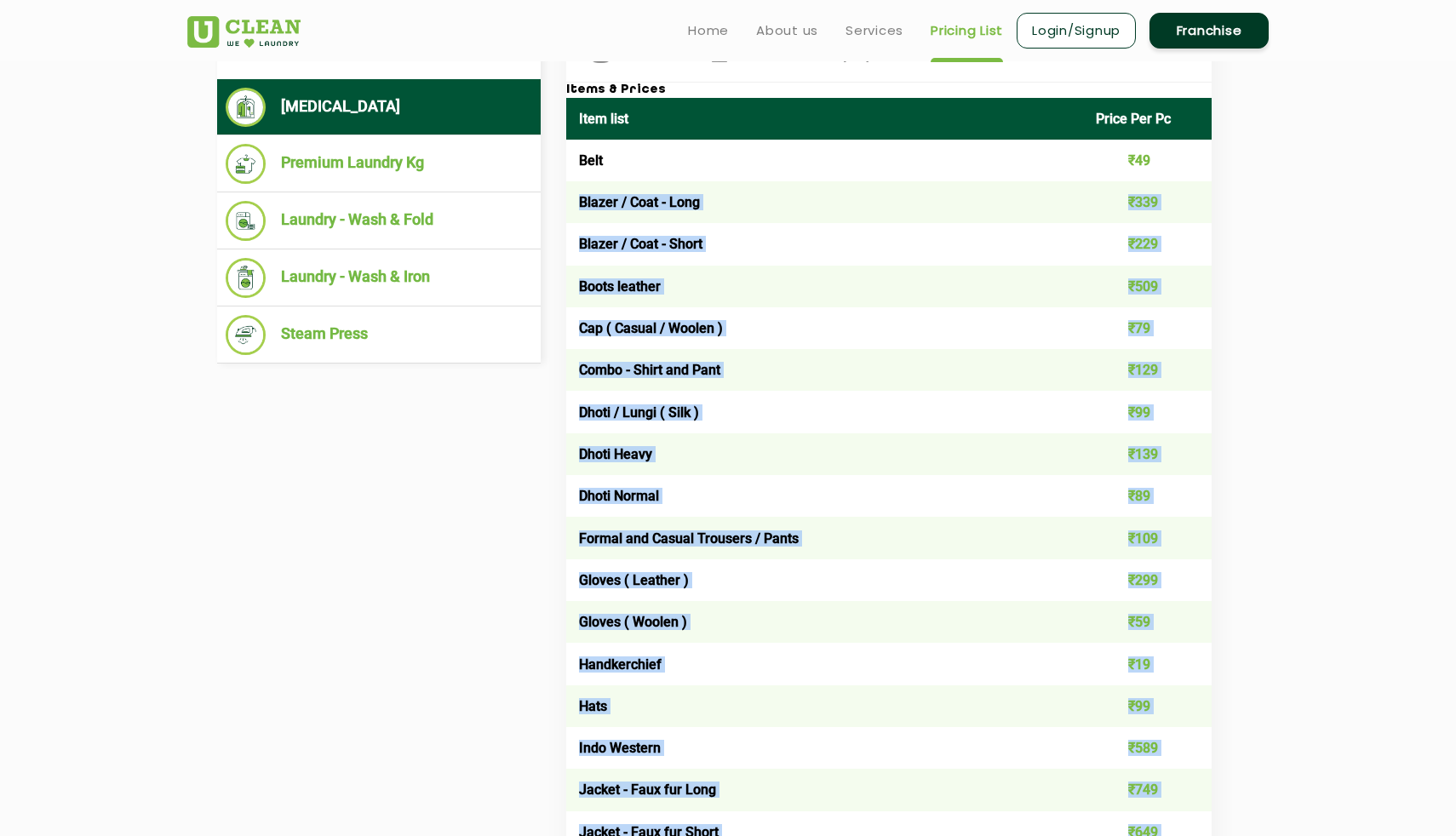
drag, startPoint x: 728, startPoint y: 193, endPoint x: 1346, endPoint y: 620, distance: 751.2
drag, startPoint x: 1346, startPoint y: 620, endPoint x: 998, endPoint y: 148, distance: 586.4
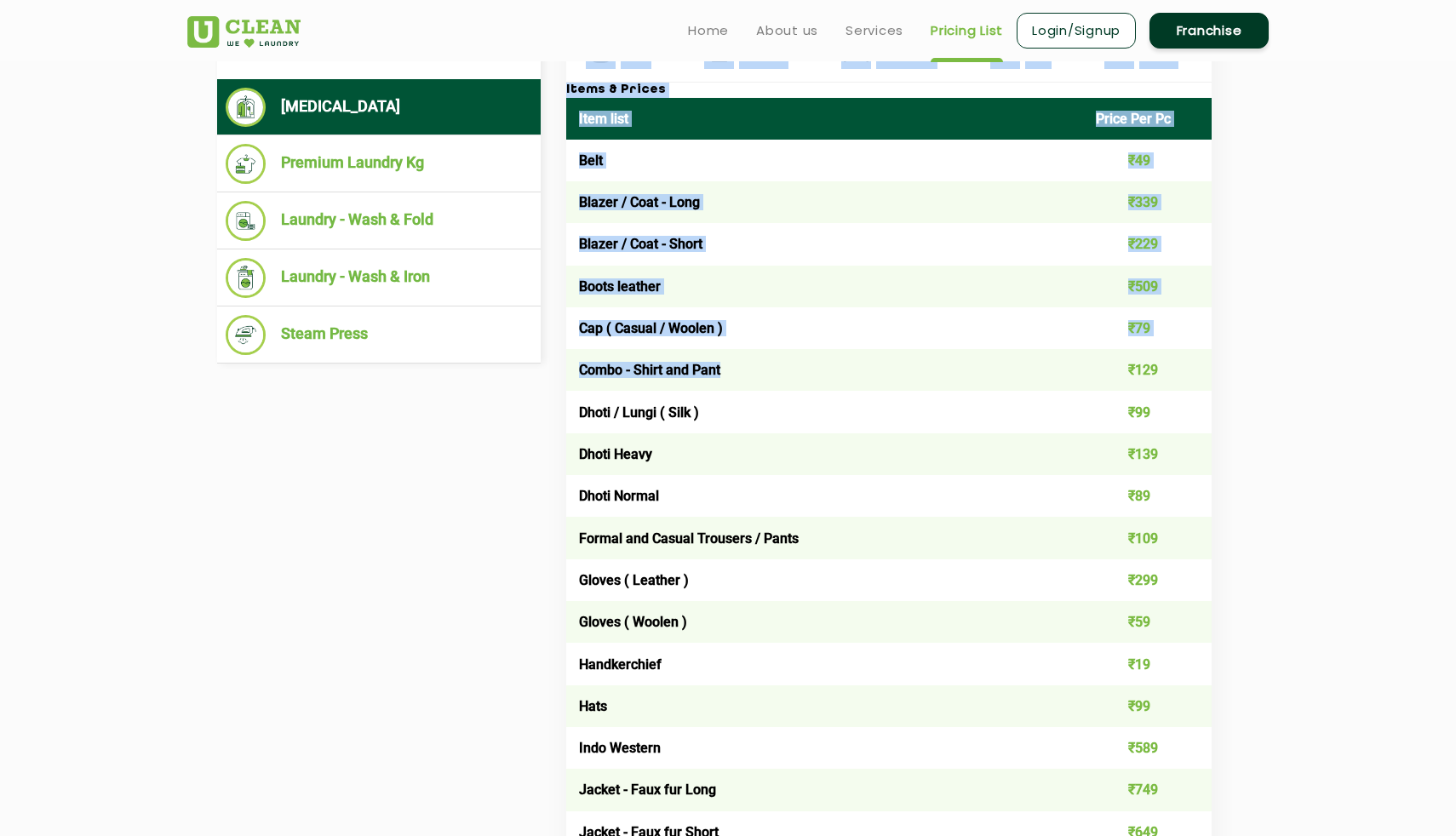
drag, startPoint x: 562, startPoint y: 83, endPoint x: 943, endPoint y: 379, distance: 482.5
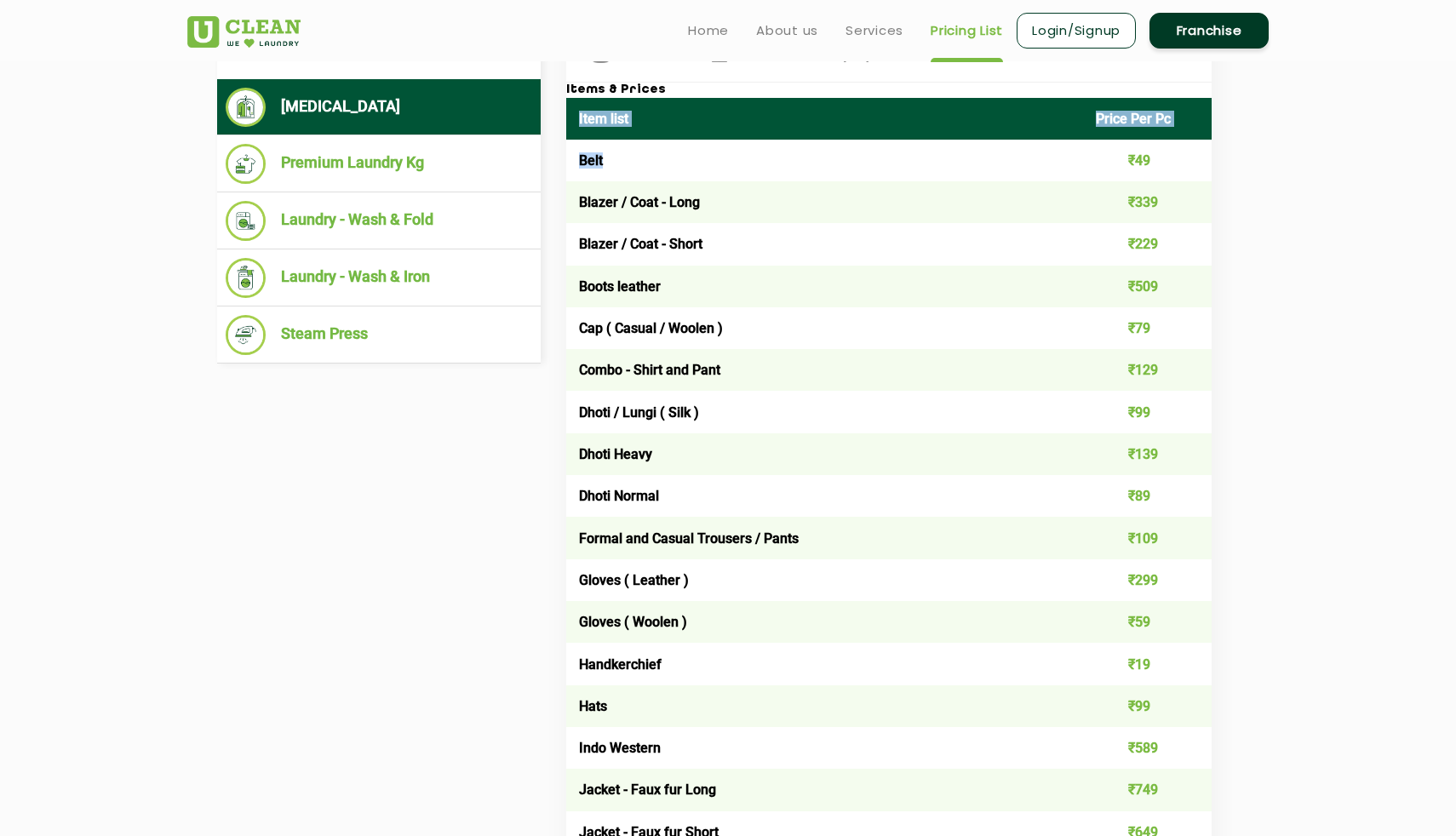
drag, startPoint x: 1268, startPoint y: 675, endPoint x: 696, endPoint y: 153, distance: 774.4
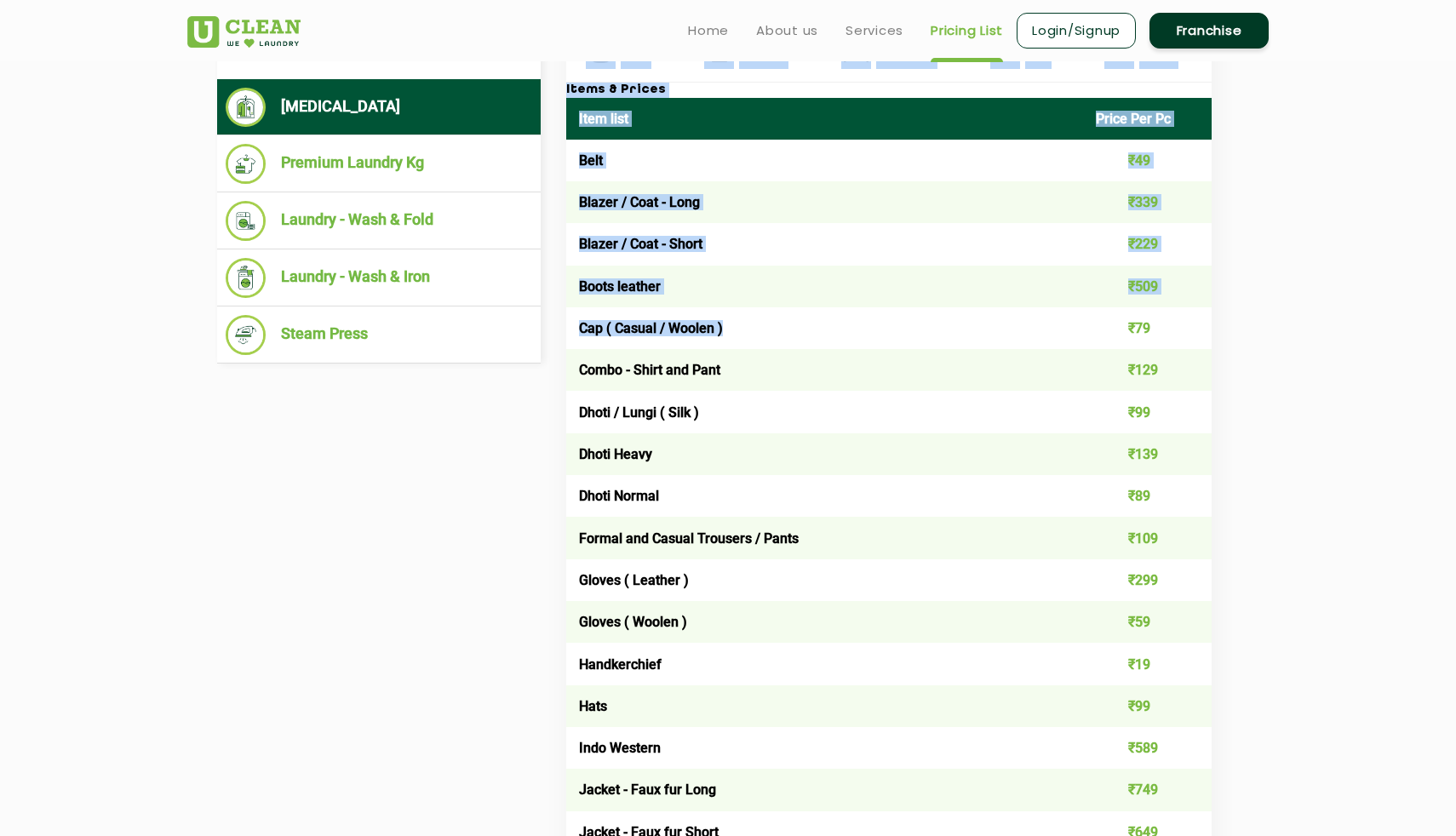
drag, startPoint x: 562, startPoint y: 80, endPoint x: 1013, endPoint y: 403, distance: 554.7
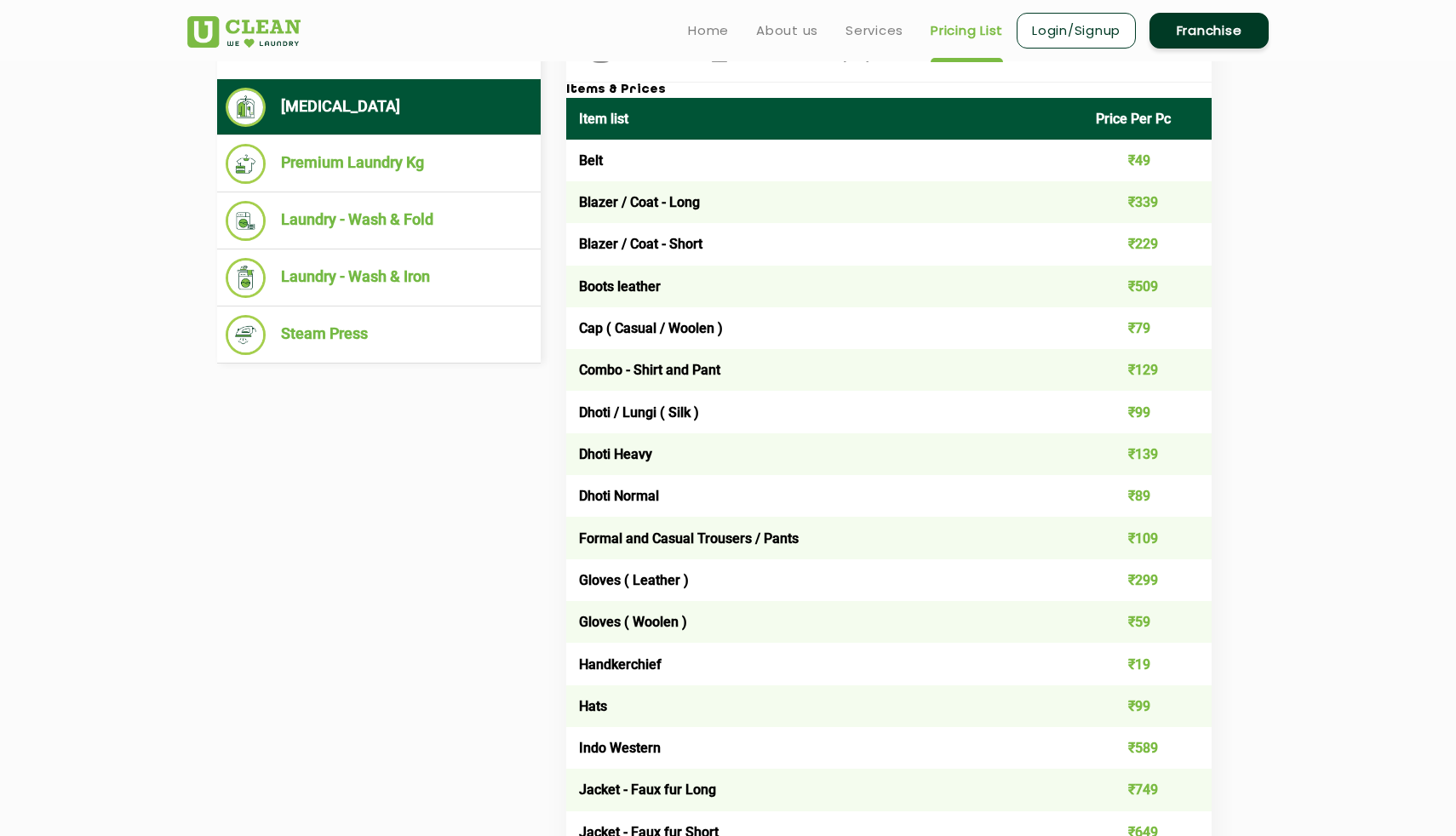
drag, startPoint x: 564, startPoint y: 92, endPoint x: 785, endPoint y: 341, distance: 332.9
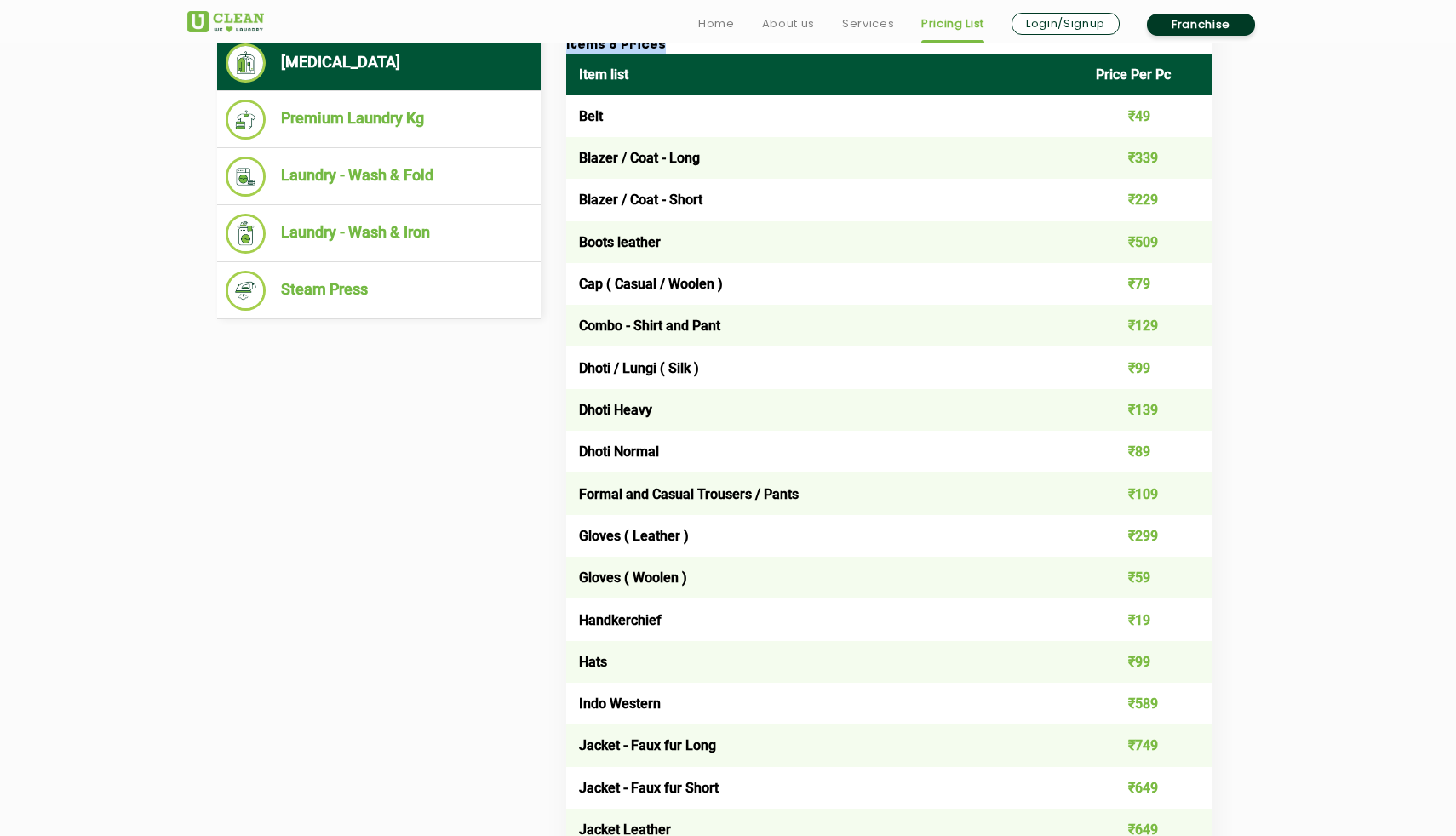
scroll to position [773, 0]
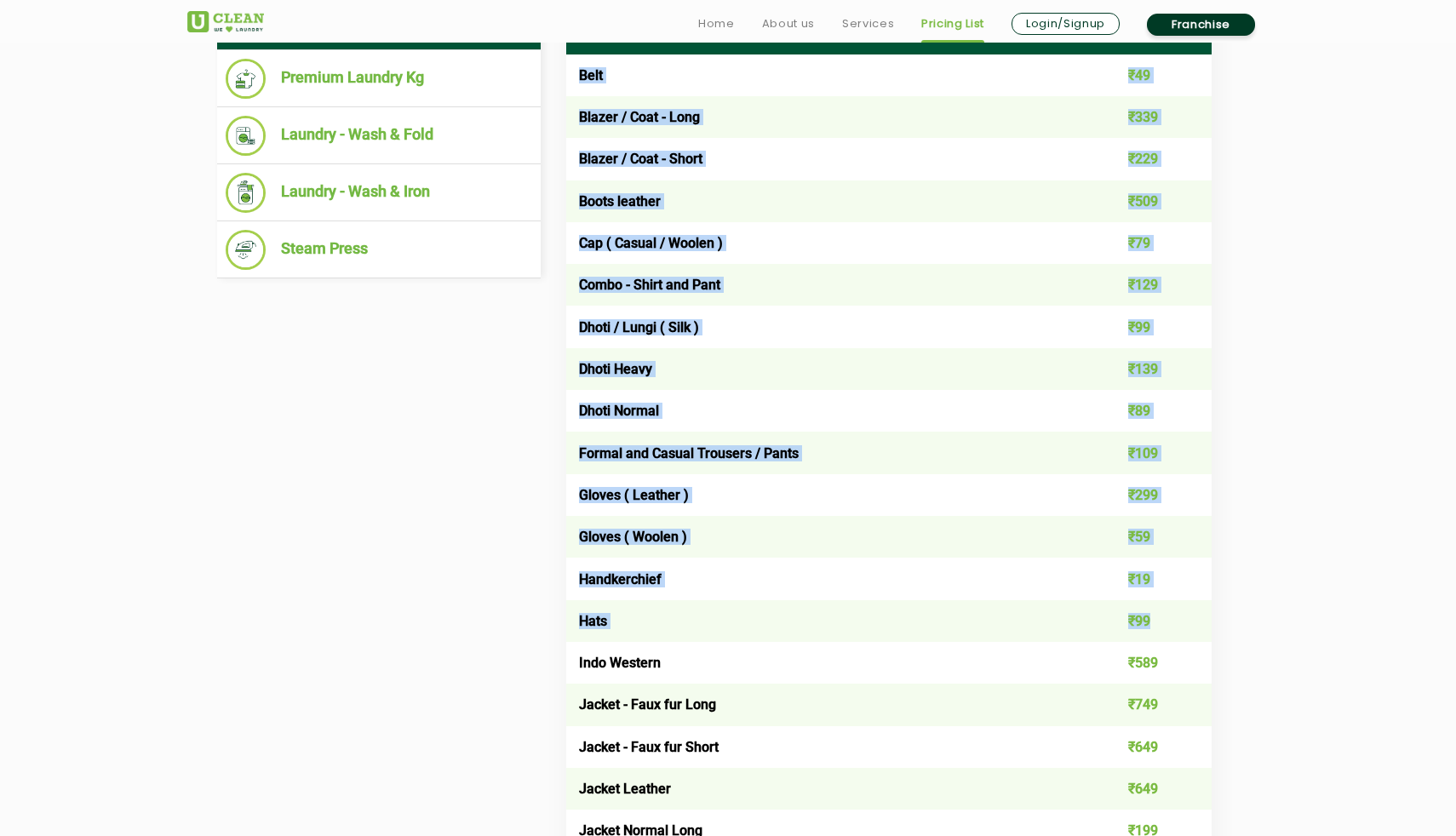
drag, startPoint x: 563, startPoint y: 87, endPoint x: 1108, endPoint y: 627, distance: 767.2
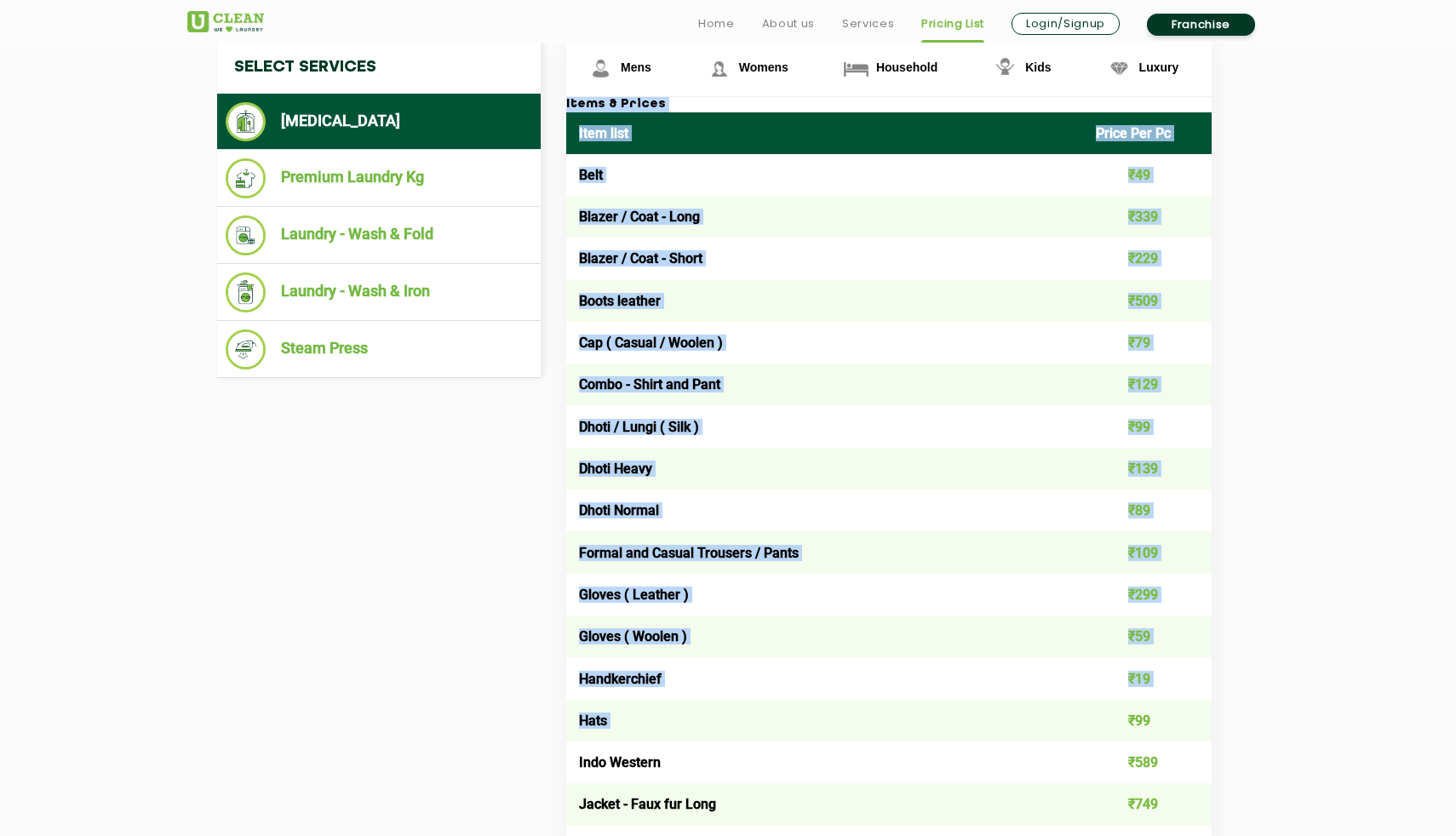
scroll to position [677, 0]
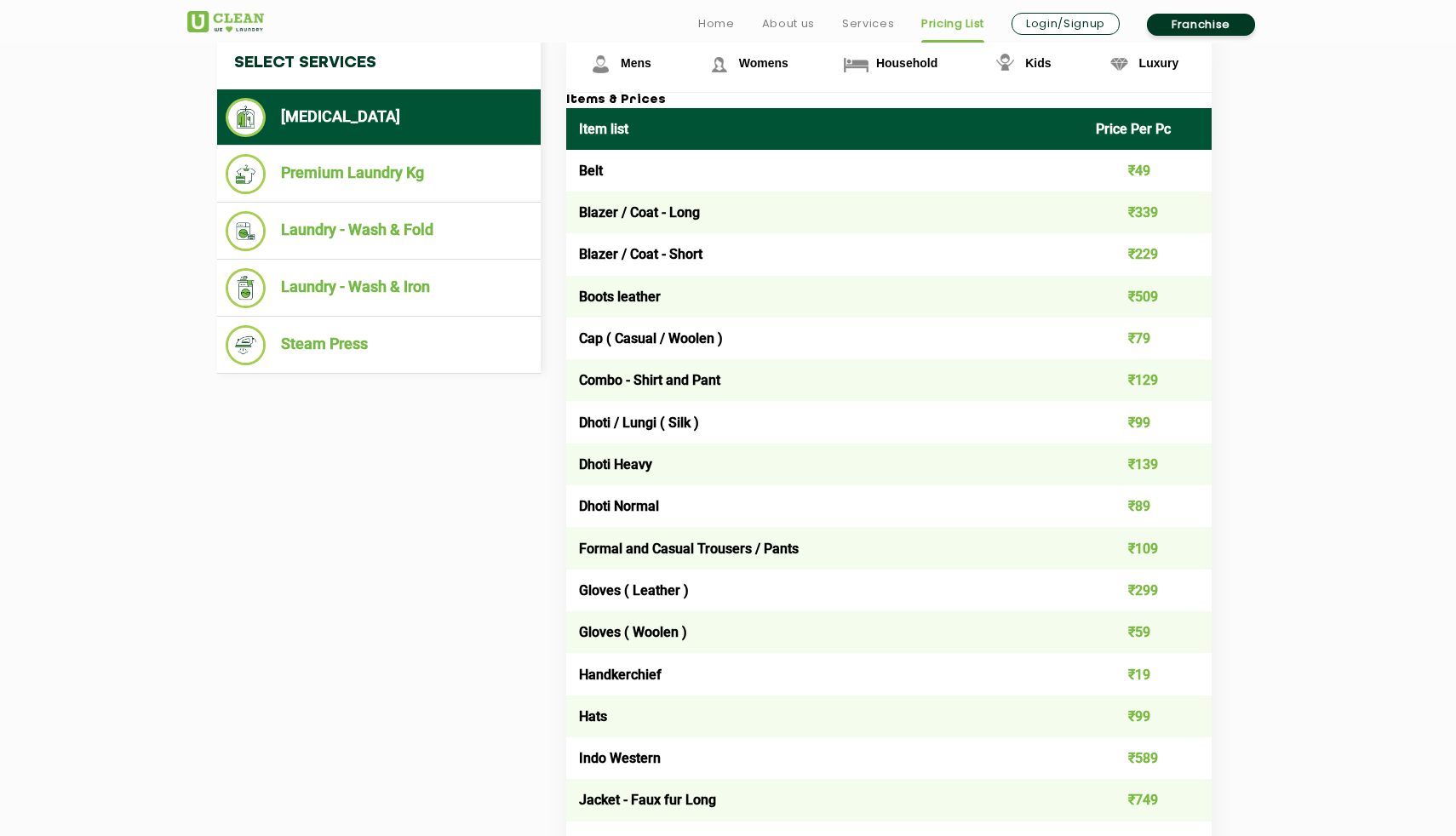
click at [570, 103] on h3 "Items & Prices" at bounding box center [888, 100] width 645 height 15
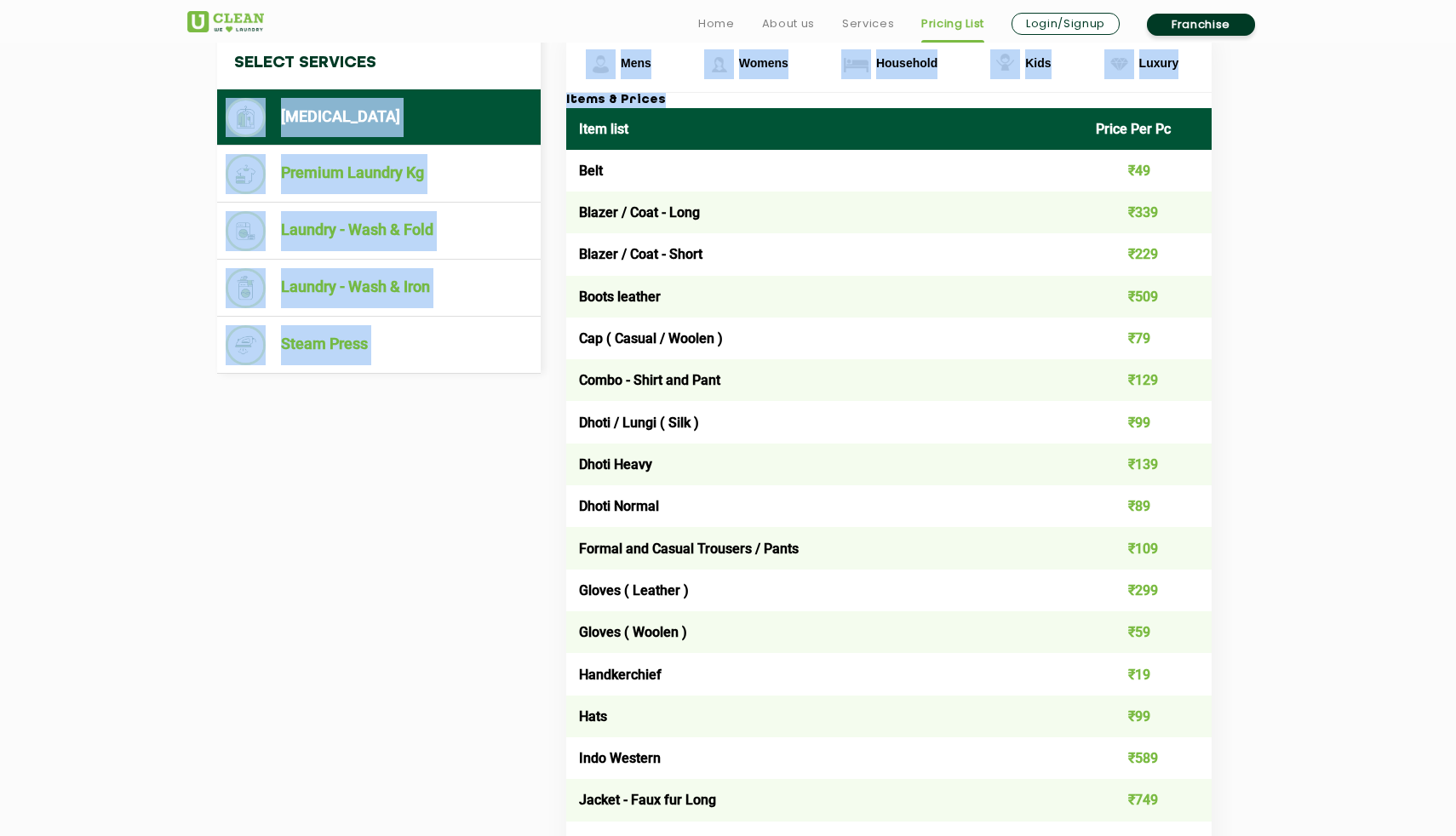
drag, startPoint x: 544, startPoint y: 63, endPoint x: 1342, endPoint y: 724, distance: 1036.2
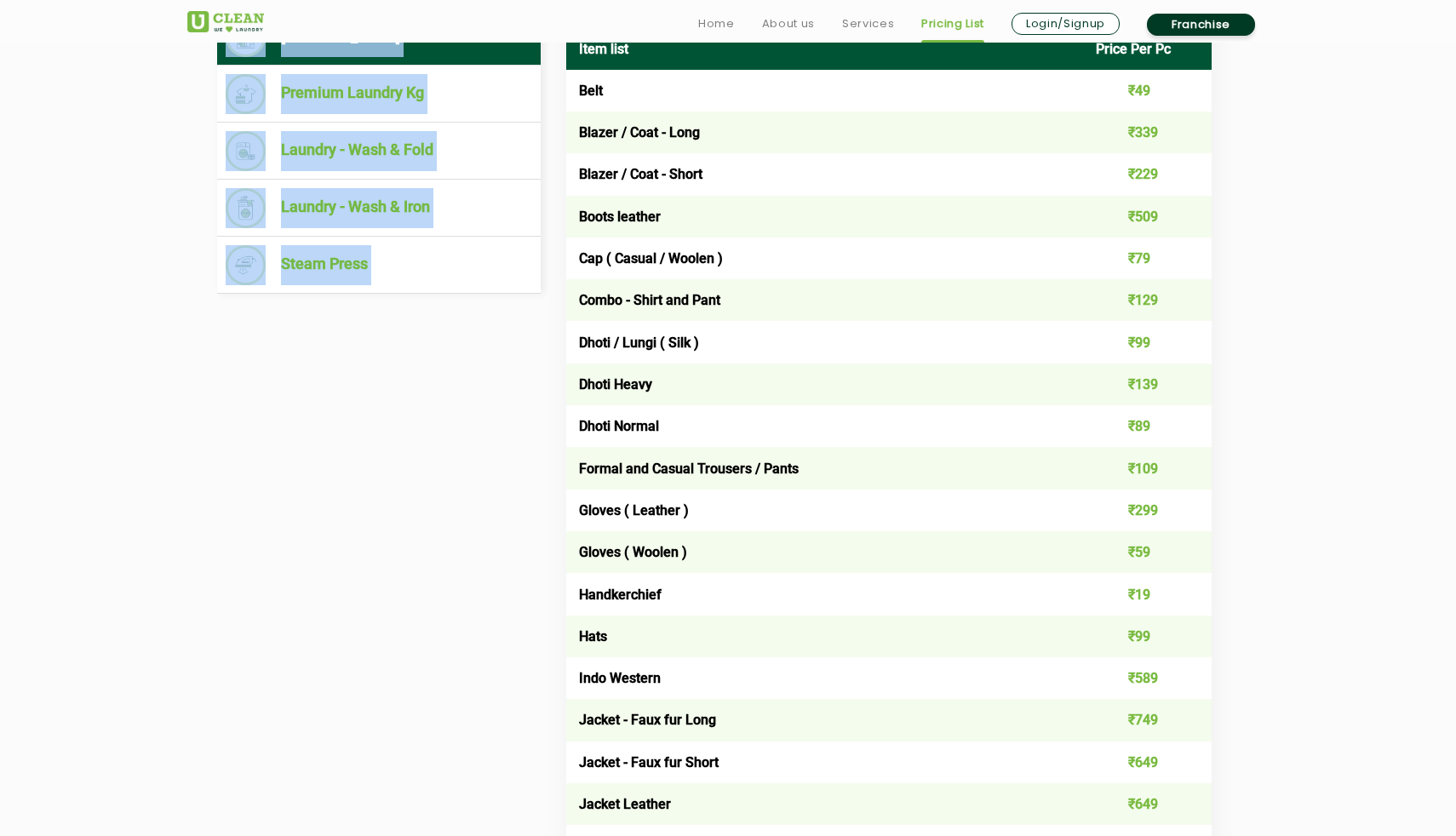
drag, startPoint x: 163, startPoint y: 64, endPoint x: 1443, endPoint y: 824, distance: 1488.6
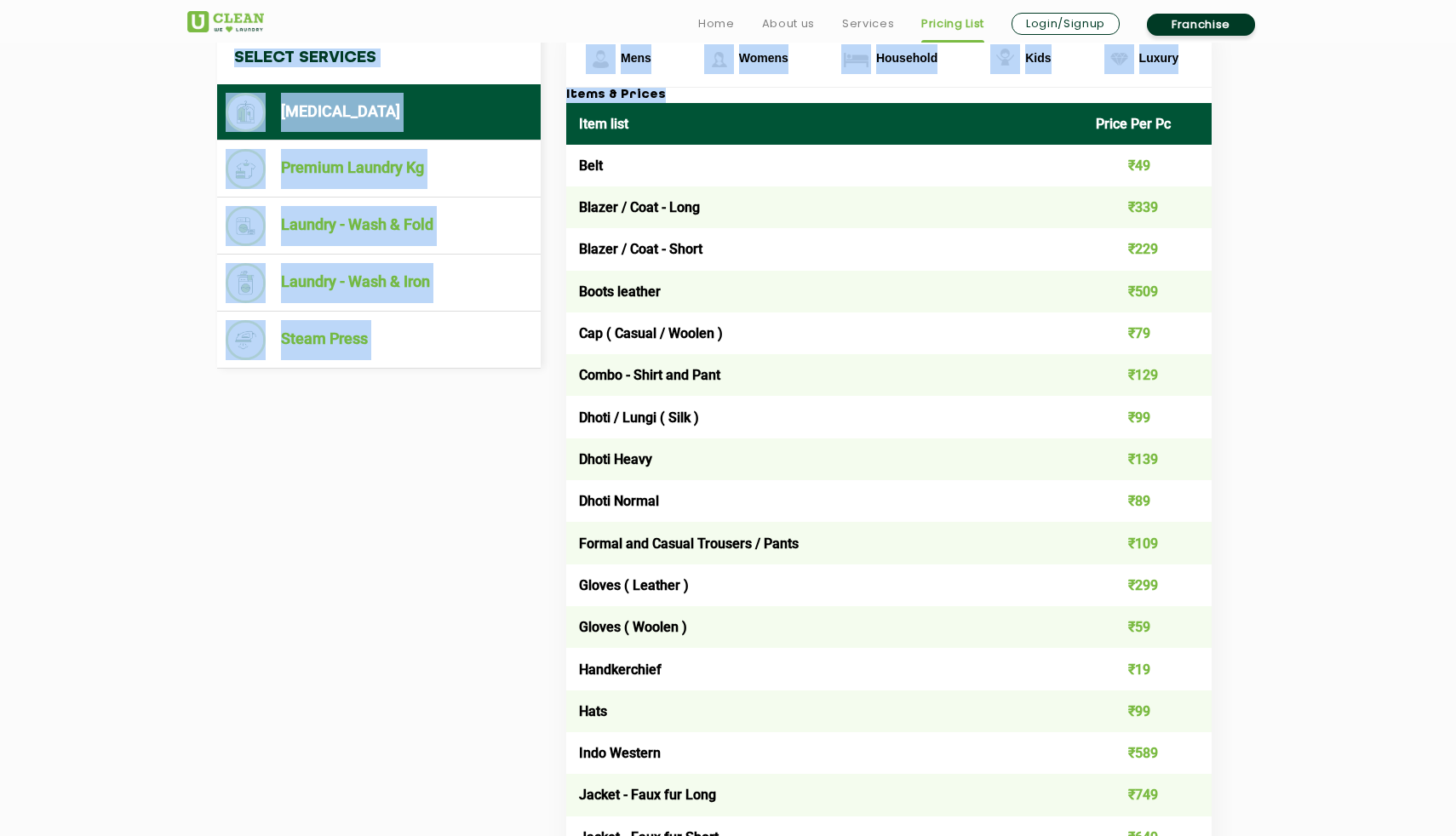
scroll to position [689, 0]
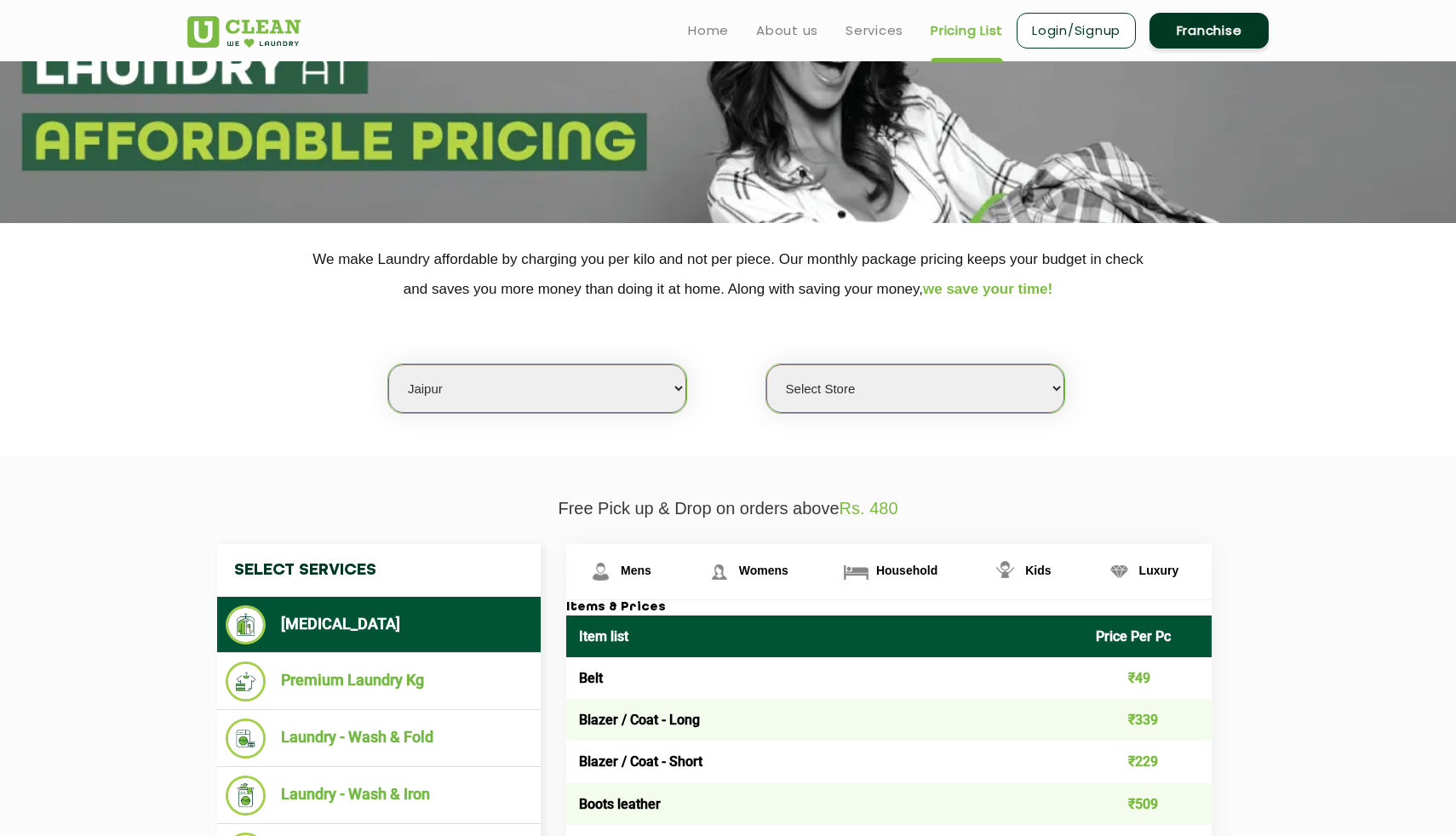
scroll to position [0, 0]
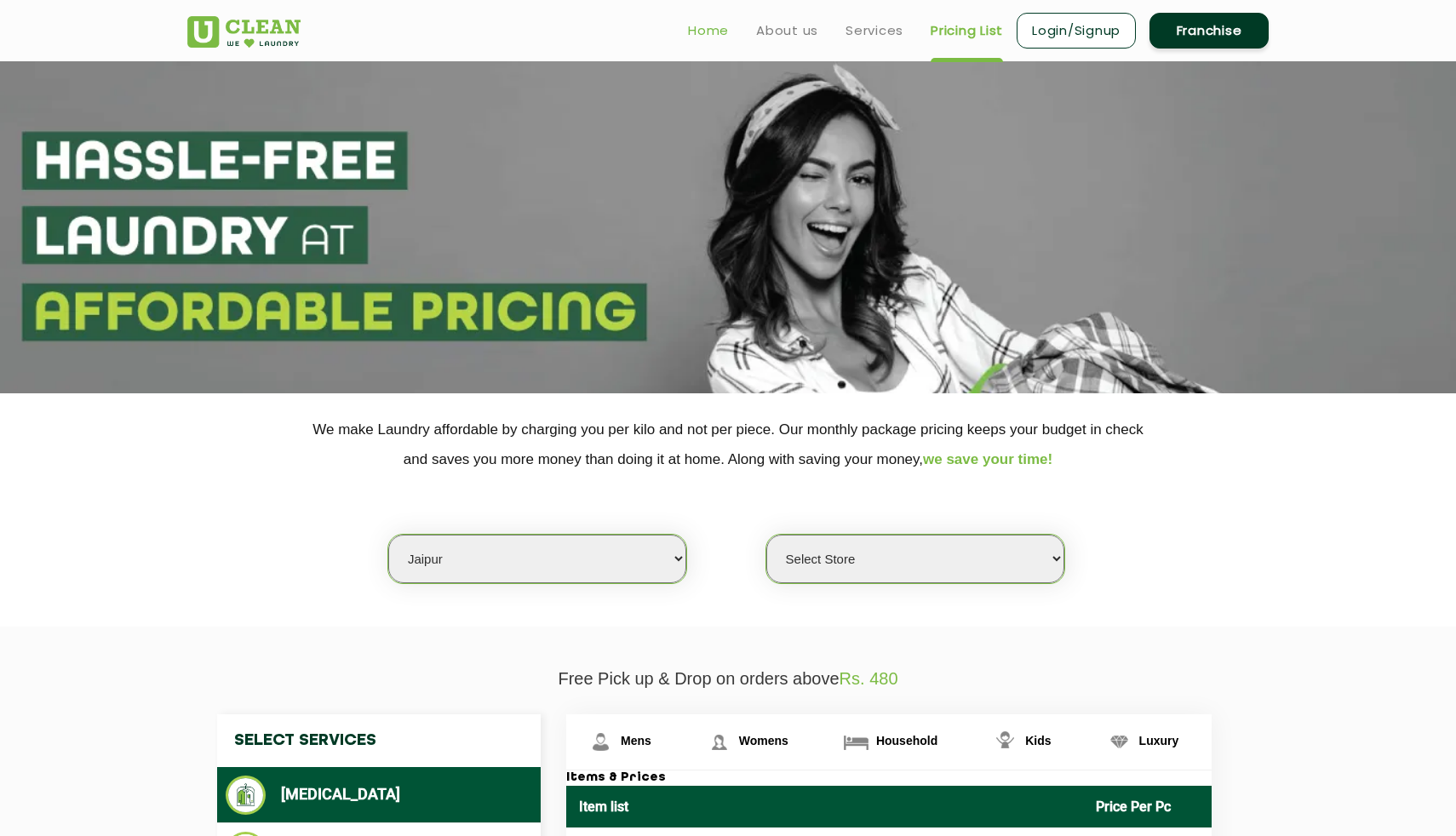
click at [716, 37] on link "Home" at bounding box center [709, 30] width 41 height 21
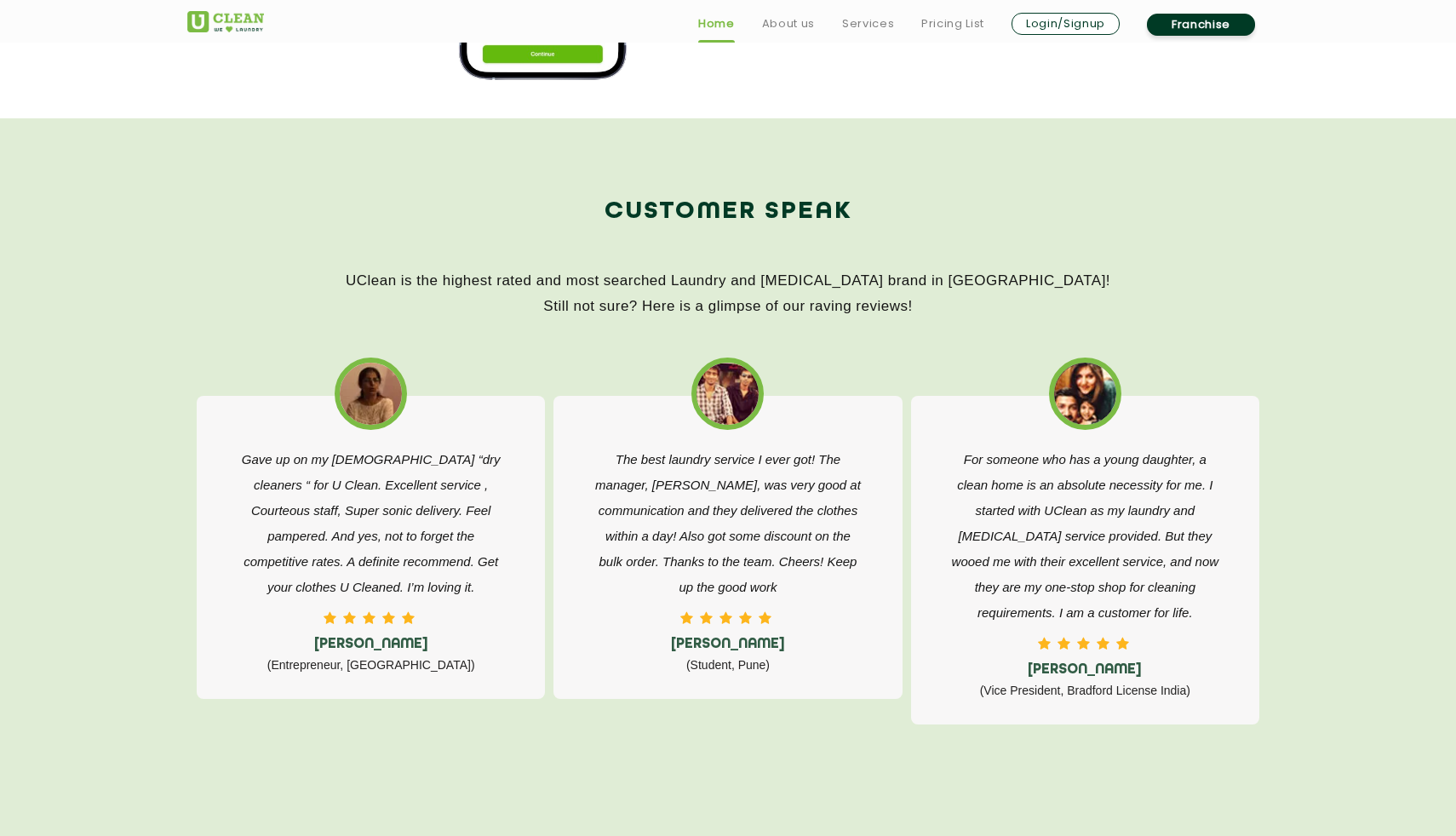
scroll to position [2555, 0]
